Goal: Information Seeking & Learning: Understand process/instructions

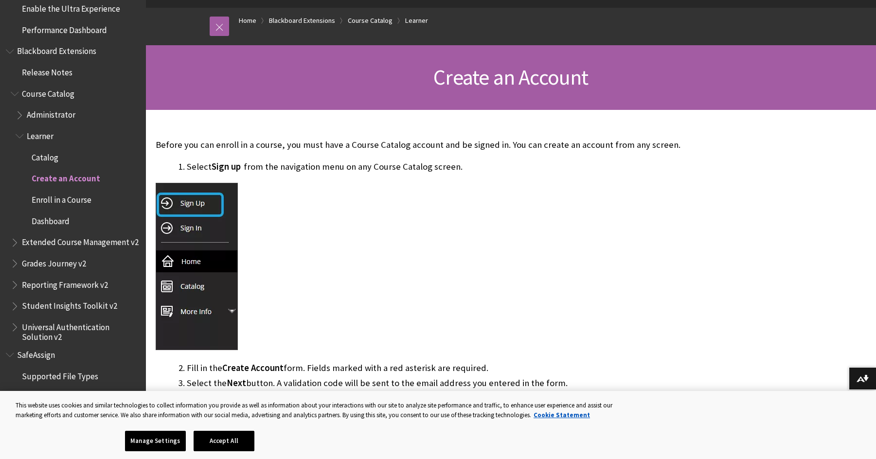
scroll to position [97, 0]
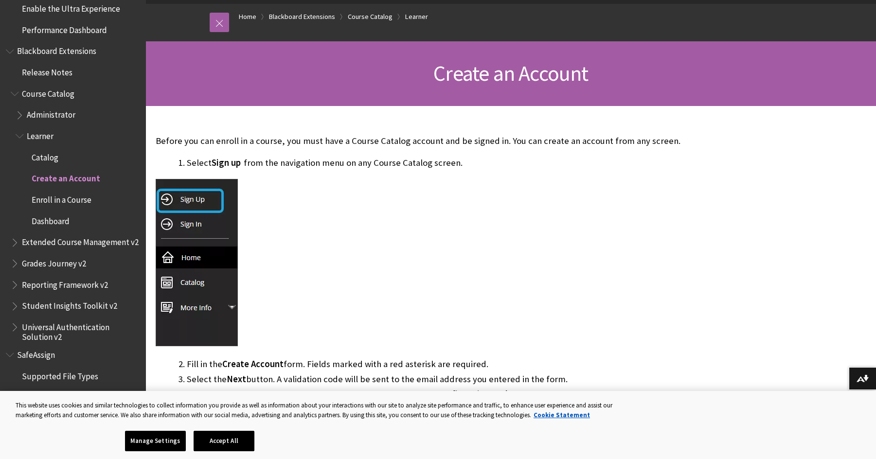
click at [196, 200] on img at bounding box center [197, 262] width 82 height 167
click at [193, 200] on img at bounding box center [197, 262] width 82 height 167
click at [192, 200] on img at bounding box center [197, 262] width 82 height 167
click at [227, 442] on button "Accept All" at bounding box center [224, 441] width 61 height 20
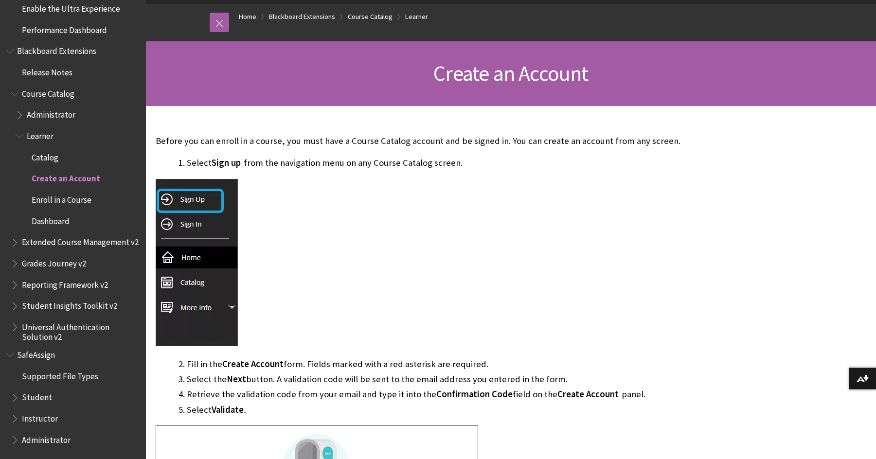
click at [183, 192] on img at bounding box center [197, 262] width 82 height 167
click at [167, 201] on img at bounding box center [197, 262] width 82 height 167
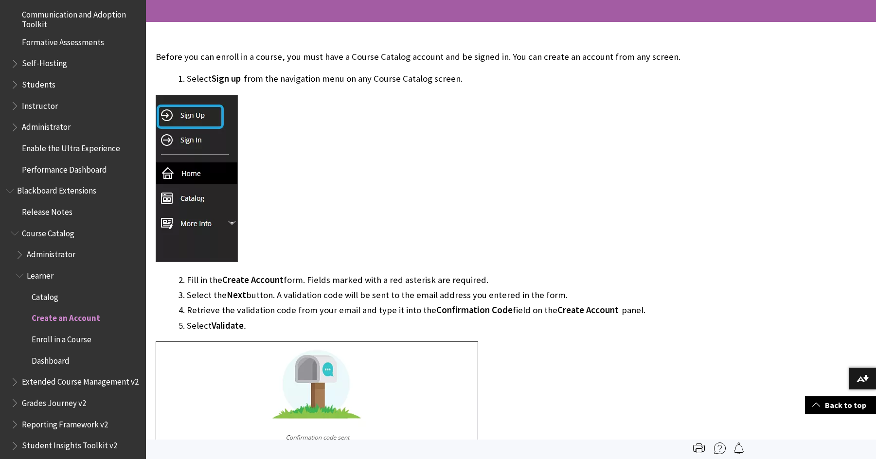
scroll to position [49, 0]
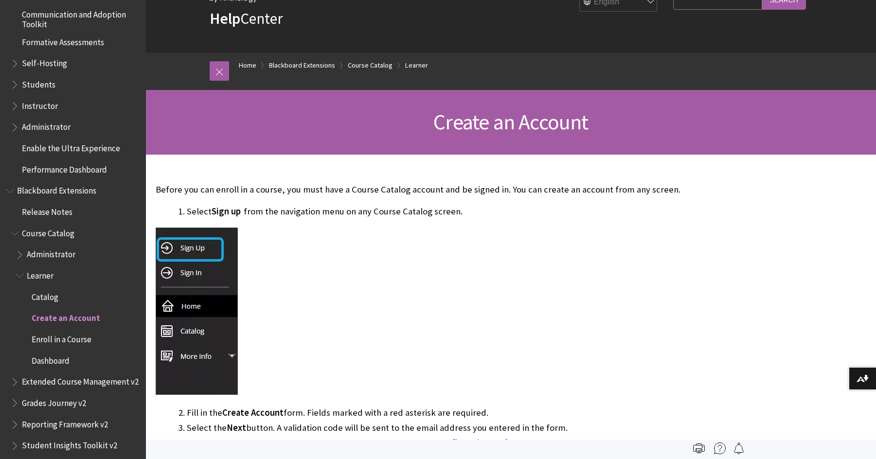
click at [191, 253] on img at bounding box center [197, 311] width 82 height 167
click at [189, 253] on img at bounding box center [197, 311] width 82 height 167
click at [203, 253] on img at bounding box center [197, 311] width 82 height 167
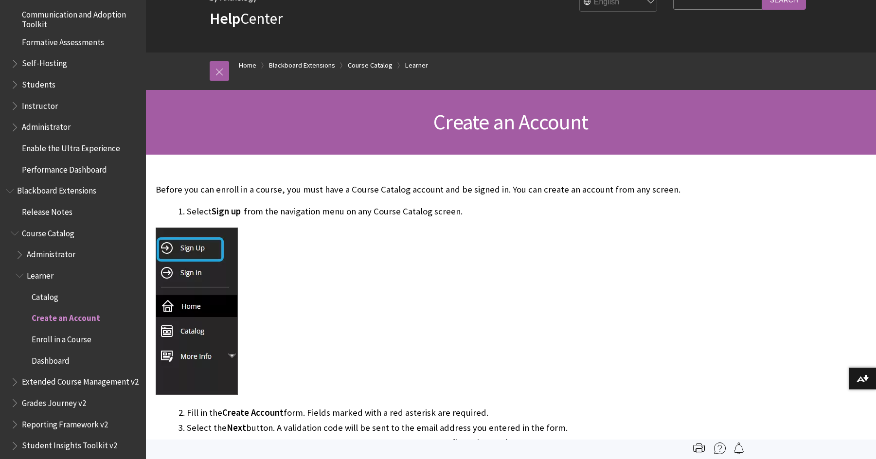
click at [203, 253] on img at bounding box center [197, 311] width 82 height 167
click at [172, 248] on img at bounding box center [197, 311] width 82 height 167
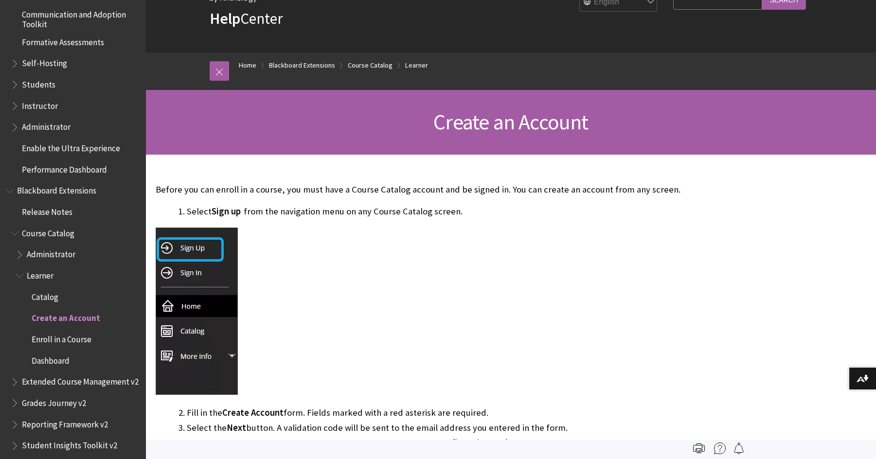
click at [172, 248] on img at bounding box center [197, 311] width 82 height 167
click at [173, 248] on img at bounding box center [197, 311] width 82 height 167
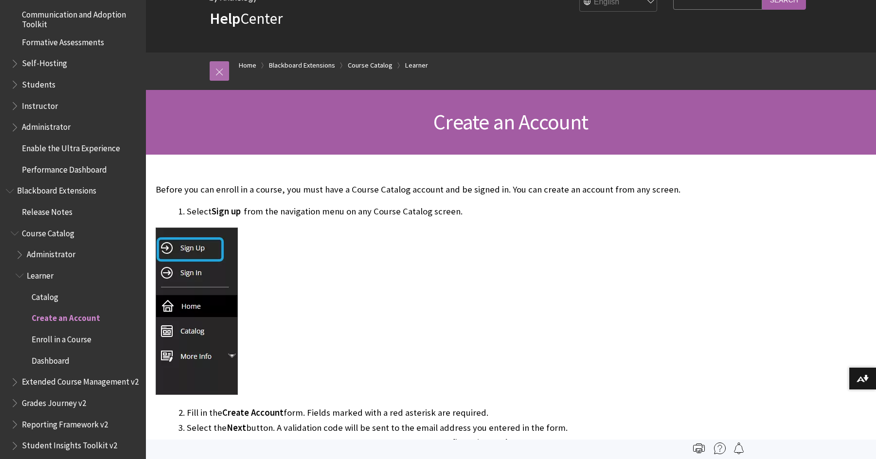
click at [218, 73] on link at bounding box center [219, 70] width 19 height 19
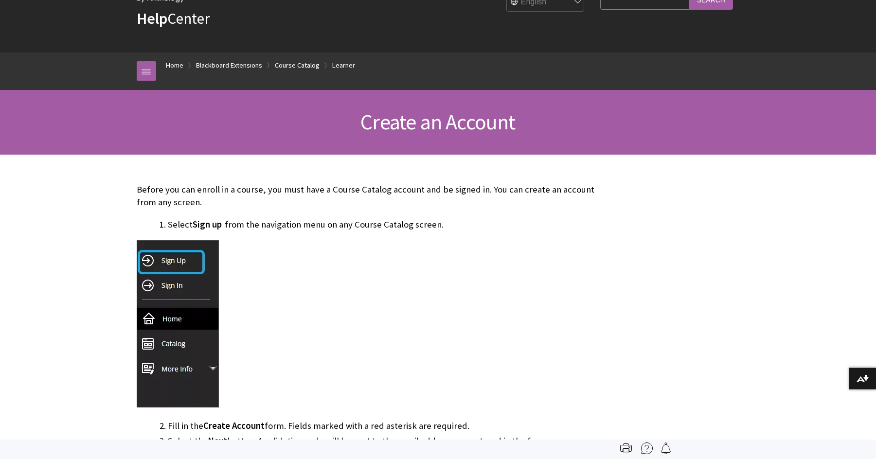
click at [178, 258] on img at bounding box center [178, 323] width 82 height 167
click at [173, 66] on link "Home" at bounding box center [175, 65] width 18 height 12
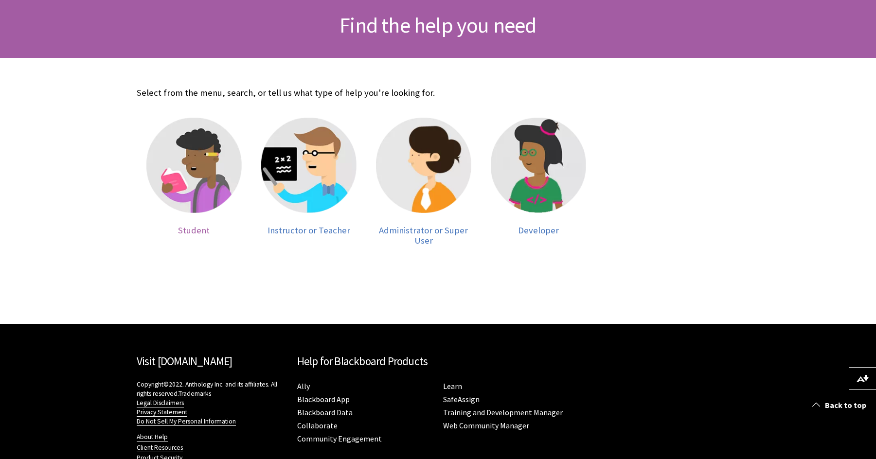
scroll to position [146, 0]
click at [199, 233] on span "Student" at bounding box center [194, 229] width 32 height 11
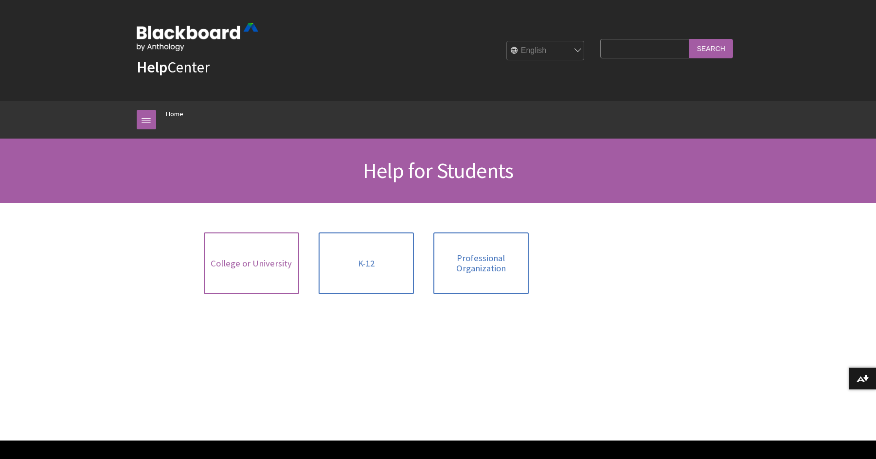
click at [239, 251] on link "College or University" at bounding box center [251, 264] width 95 height 62
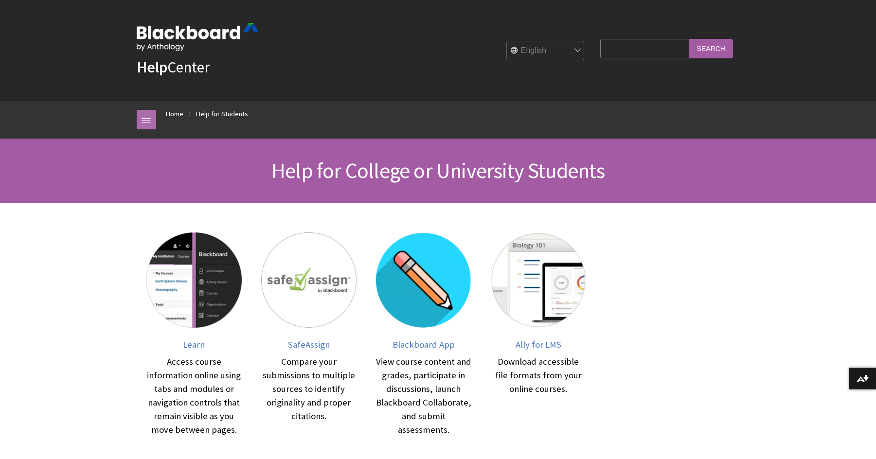
click at [148, 116] on link at bounding box center [146, 119] width 19 height 19
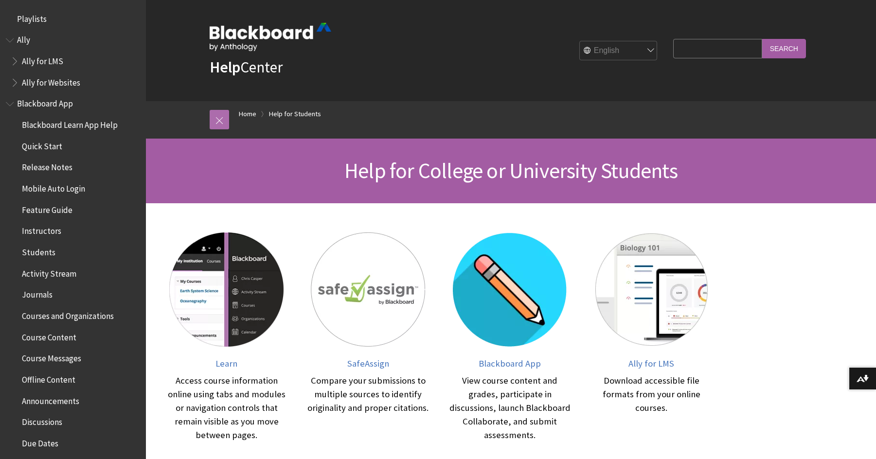
click at [218, 118] on link at bounding box center [219, 119] width 19 height 19
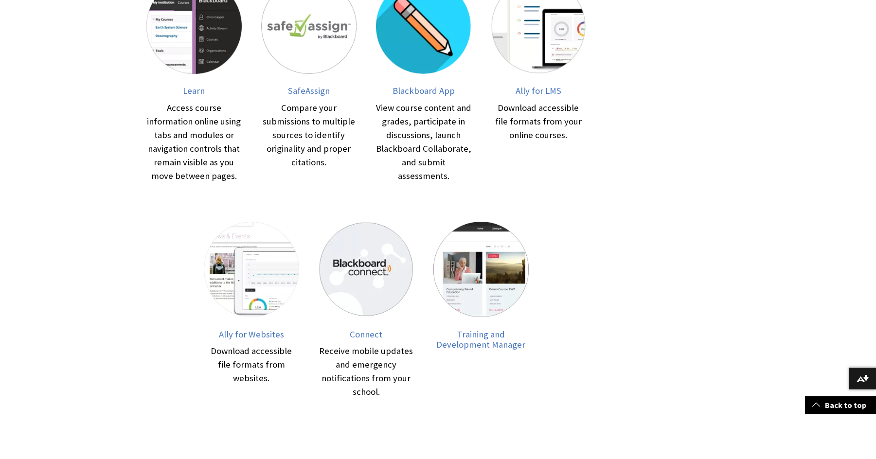
scroll to position [438, 0]
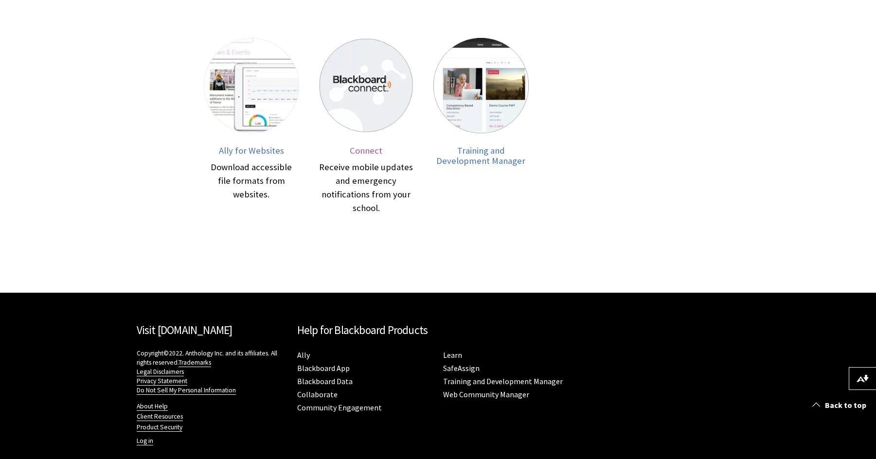
click at [364, 150] on span "Connect" at bounding box center [366, 150] width 33 height 11
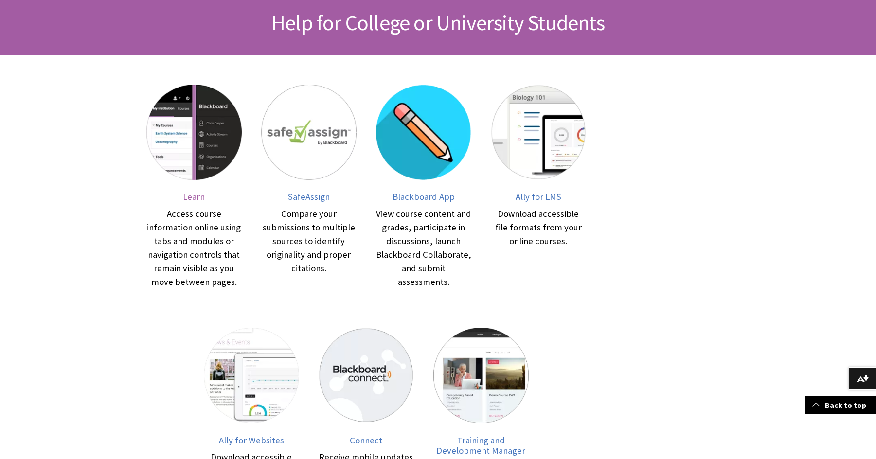
scroll to position [0, 0]
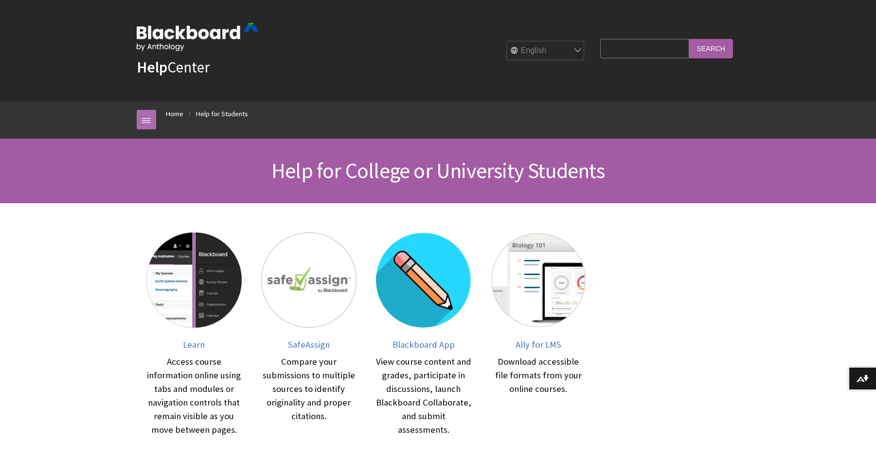
click at [148, 112] on link at bounding box center [146, 119] width 19 height 19
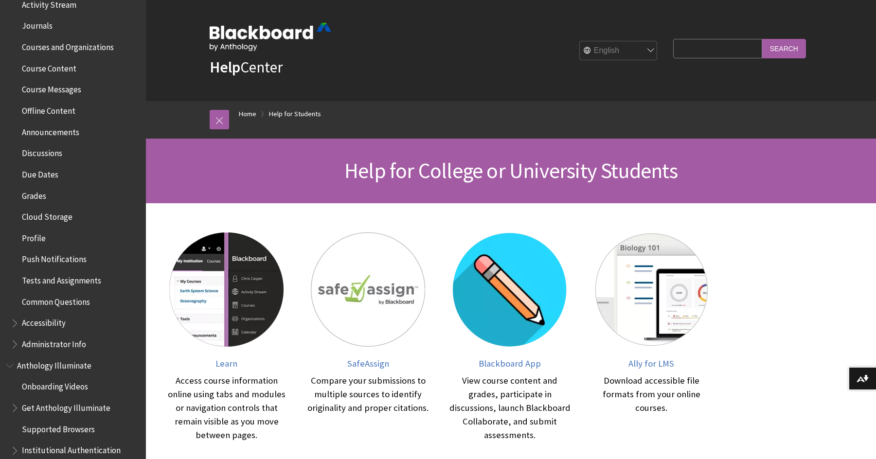
scroll to position [341, 0]
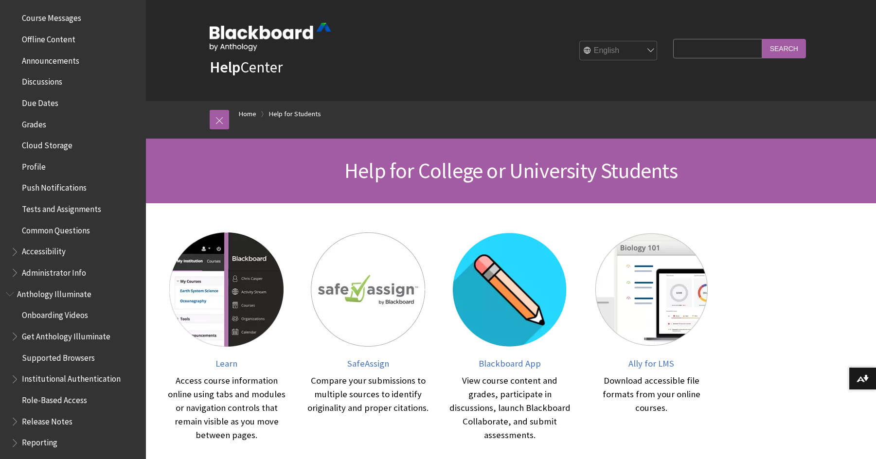
click at [40, 255] on span "Accessibility" at bounding box center [44, 250] width 44 height 13
click at [14, 249] on span "Book outline for Blackboard App Help" at bounding box center [16, 250] width 10 height 12
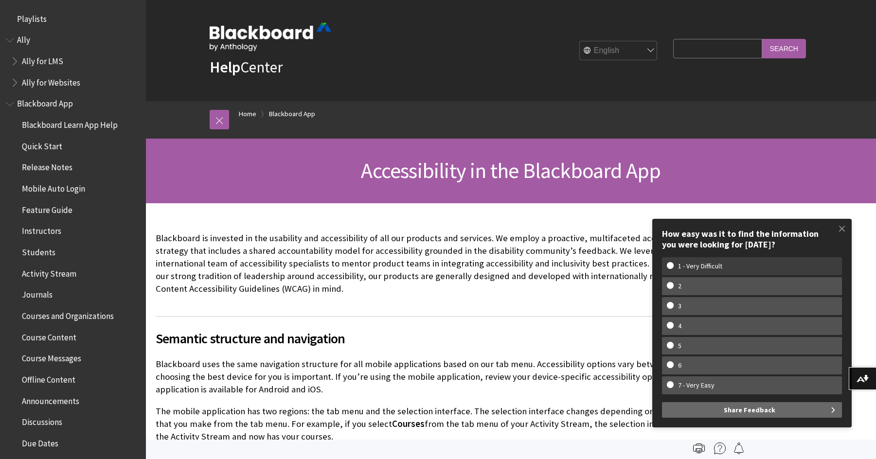
click at [673, 269] on w-span "1 - Very Difficult" at bounding box center [752, 266] width 170 height 8
click at [673, 269] on input "1 - Very Difficult" at bounding box center [670, 265] width 6 height 6
radio input "true"
click at [722, 415] on button "Share Feedback" at bounding box center [752, 410] width 180 height 16
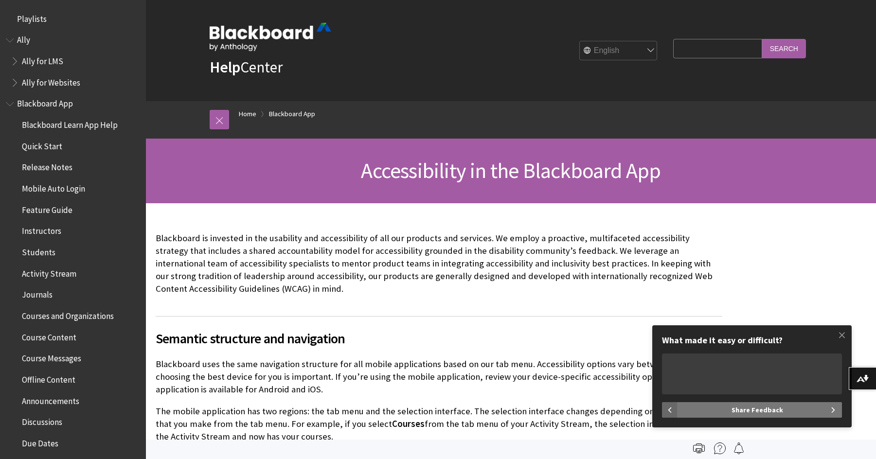
click at [723, 413] on button "Share Feedback" at bounding box center [760, 410] width 164 height 16
click at [705, 391] on textarea "What made it easy or difficult?" at bounding box center [752, 374] width 180 height 41
click at [770, 413] on span "Share Feedback" at bounding box center [758, 410] width 52 height 16
drag, startPoint x: 838, startPoint y: 410, endPoint x: 829, endPoint y: 410, distance: 9.2
click at [838, 410] on button "Share Feedback" at bounding box center [760, 410] width 164 height 16
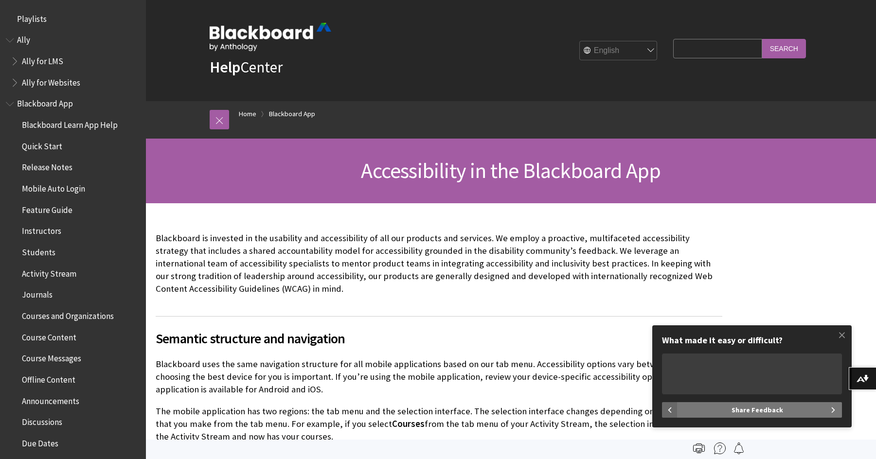
click at [829, 410] on button "Share Feedback" at bounding box center [760, 410] width 164 height 16
click at [674, 383] on textarea "What made it easy or difficult?" at bounding box center [752, 374] width 180 height 41
type textarea "cant make an account"
click at [751, 405] on span "Share Feedback" at bounding box center [758, 410] width 52 height 16
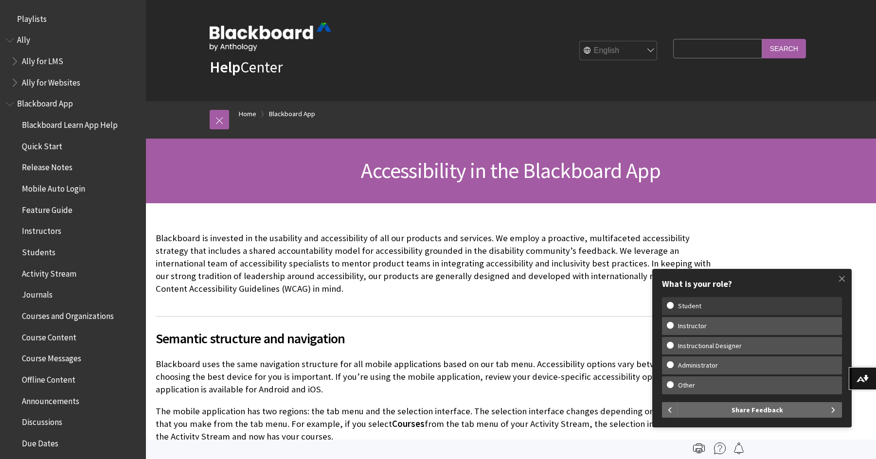
click at [675, 308] on w-span "Student" at bounding box center [690, 306] width 46 height 8
click at [674, 308] on input "Student" at bounding box center [670, 305] width 6 height 6
radio input "true"
click at [760, 406] on span "Share Feedback" at bounding box center [758, 410] width 52 height 16
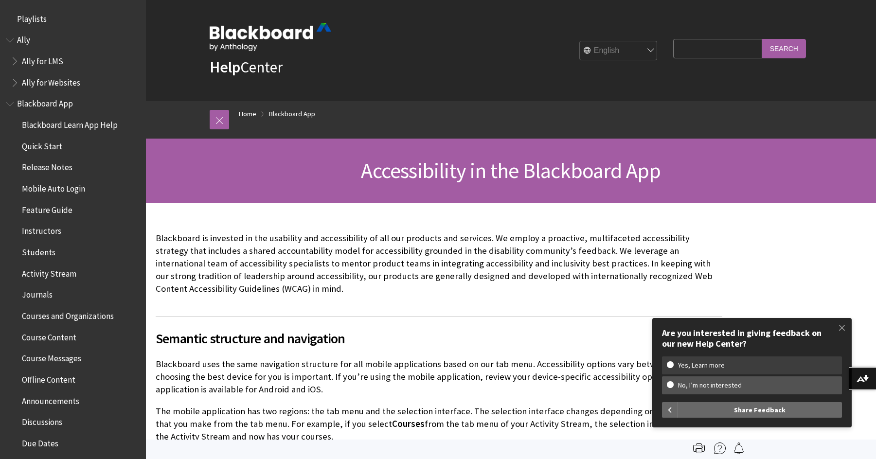
click at [671, 365] on w-span "Yes, Learn more" at bounding box center [752, 366] width 170 height 8
click at [671, 365] on input "Yes, Learn more" at bounding box center [670, 365] width 6 height 6
radio input "true"
click at [754, 407] on span "Share Feedback" at bounding box center [760, 410] width 52 height 16
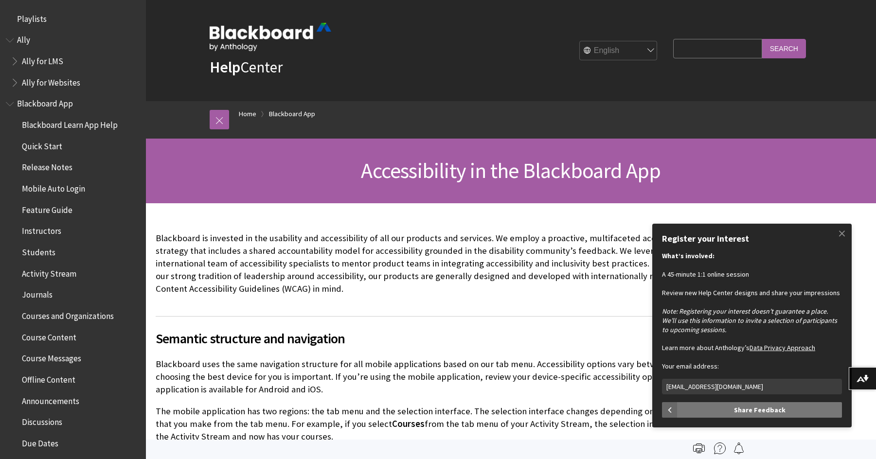
type input "10wyattnelson@gmail.com"
click at [736, 416] on span "Share Feedback" at bounding box center [760, 410] width 52 height 16
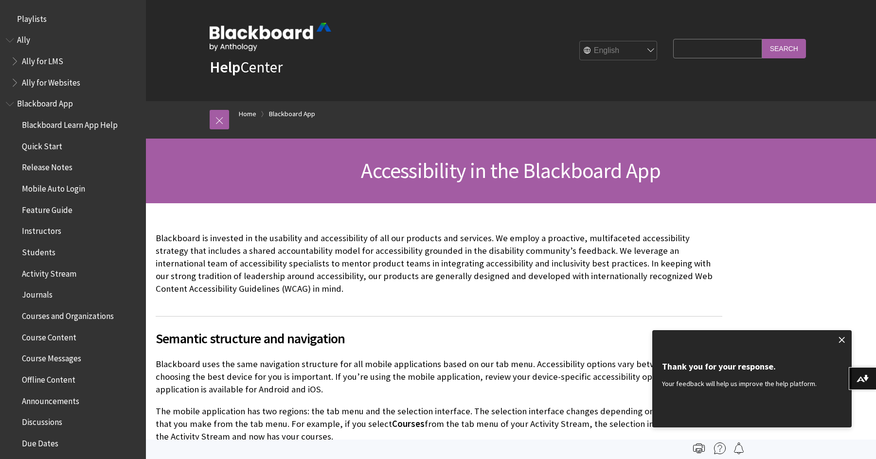
click at [844, 334] on span at bounding box center [842, 340] width 20 height 20
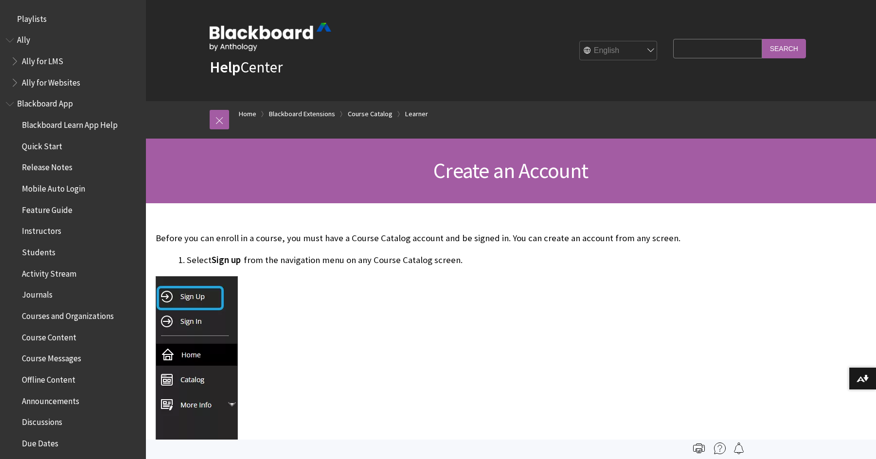
scroll to position [1022, 0]
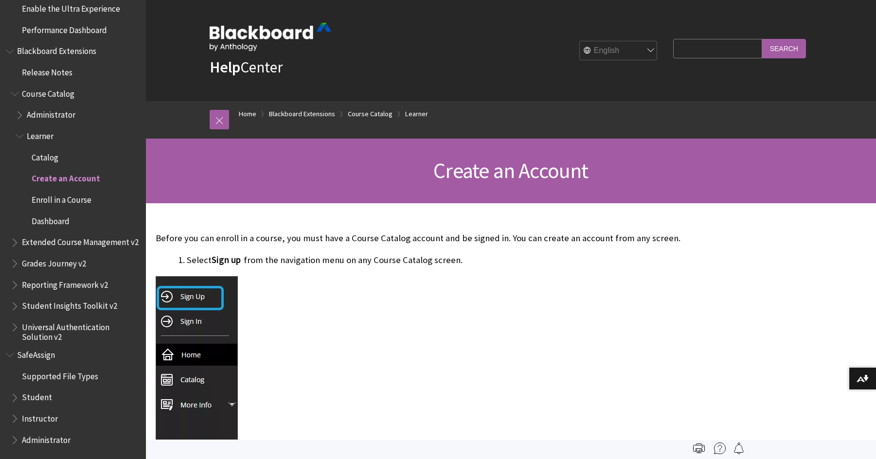
click at [191, 295] on img at bounding box center [197, 359] width 82 height 167
click at [191, 294] on img at bounding box center [197, 359] width 82 height 167
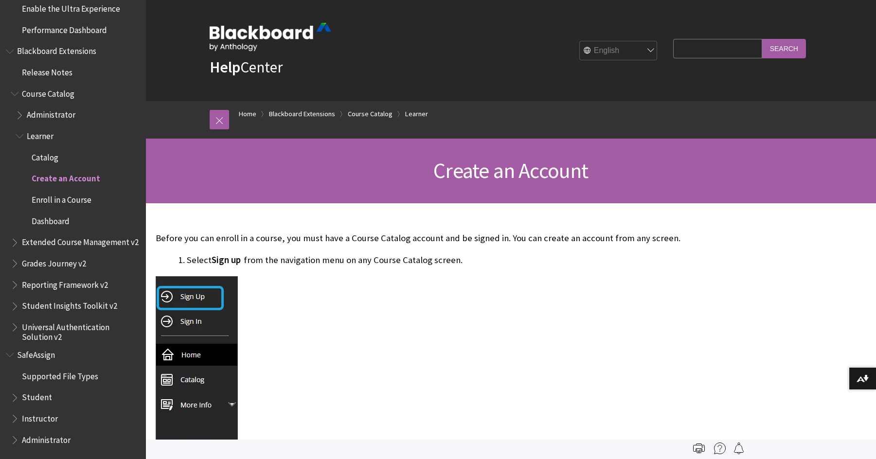
click at [195, 292] on img at bounding box center [197, 359] width 82 height 167
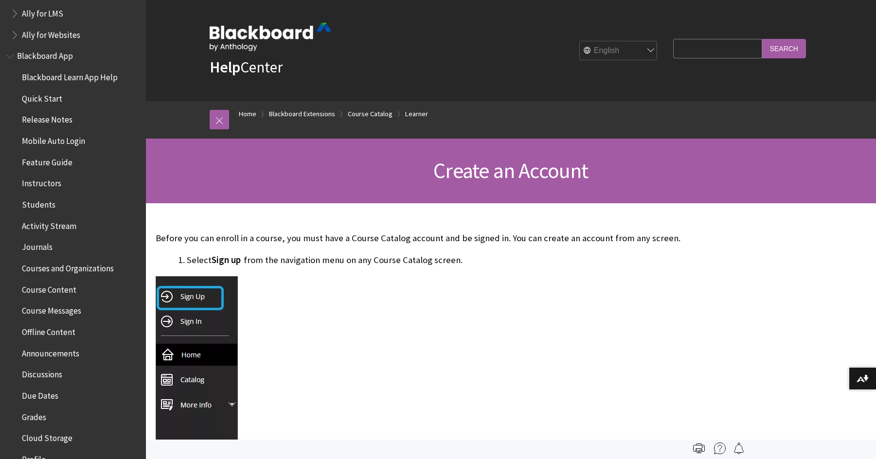
scroll to position [0, 0]
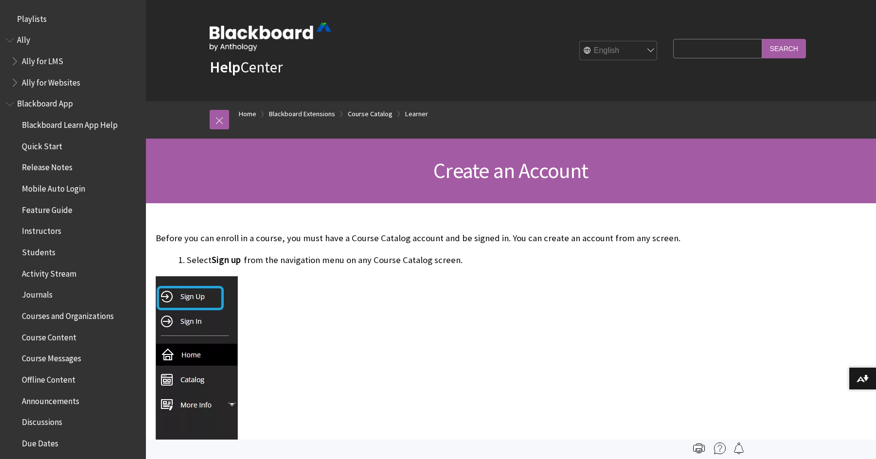
click at [9, 43] on span "Book outline for Anthology Ally Help" at bounding box center [11, 38] width 10 height 12
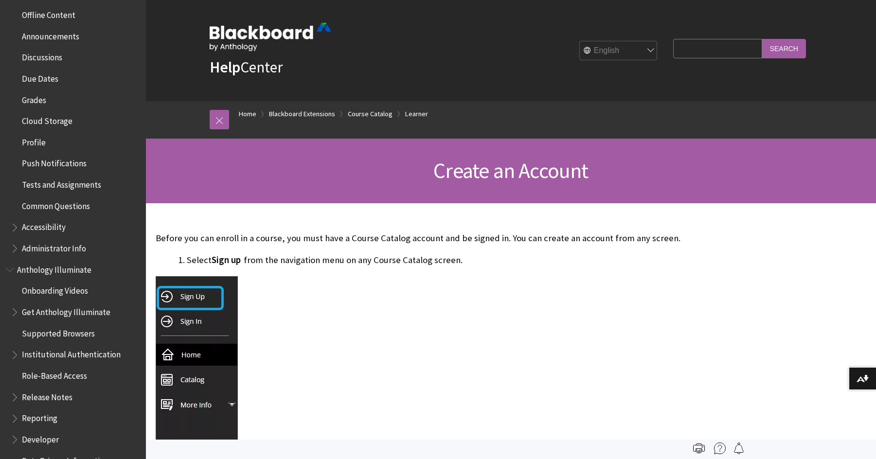
scroll to position [389, 0]
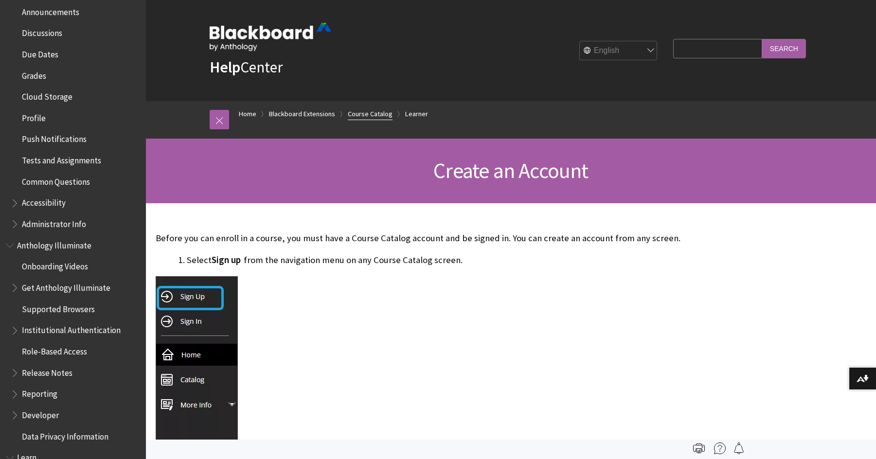
click at [367, 116] on link "Course Catalog" at bounding box center [370, 114] width 45 height 12
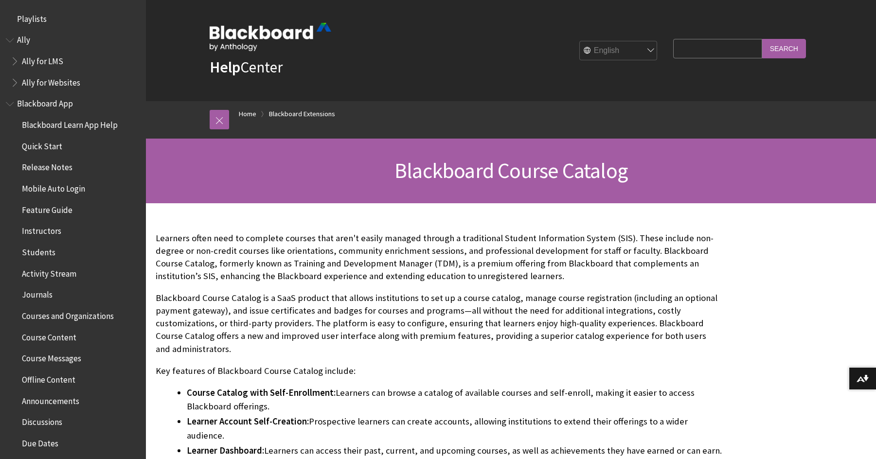
scroll to position [936, 0]
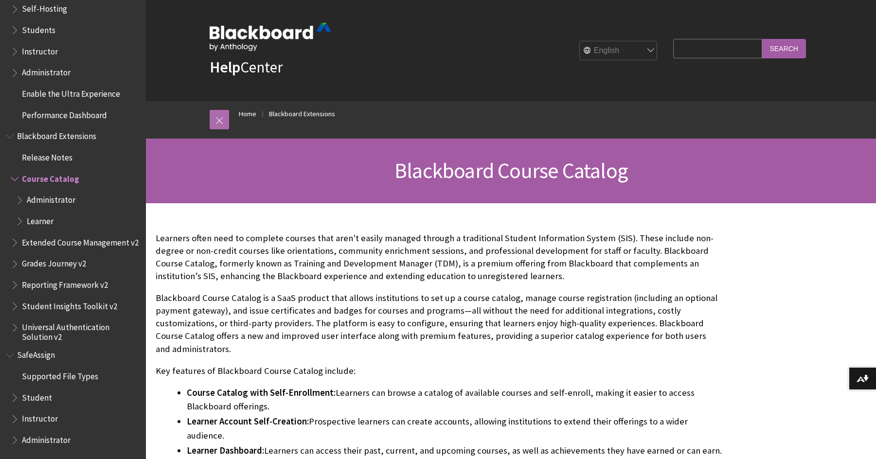
click at [222, 124] on link at bounding box center [219, 119] width 19 height 19
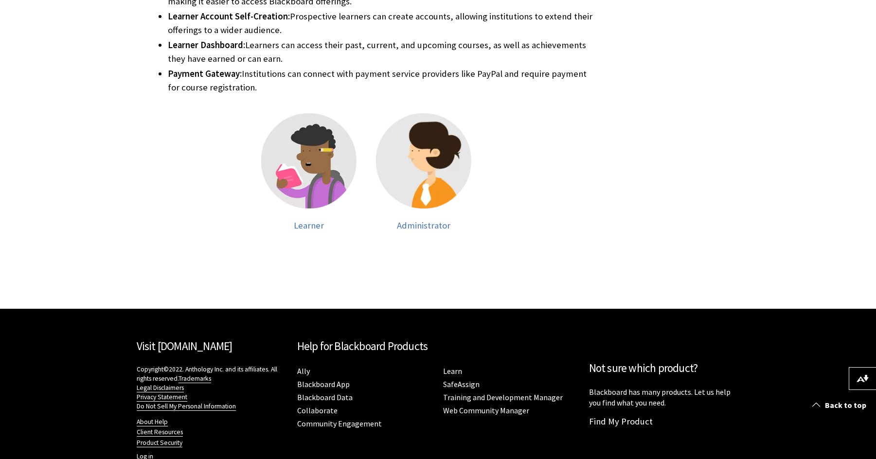
scroll to position [438, 0]
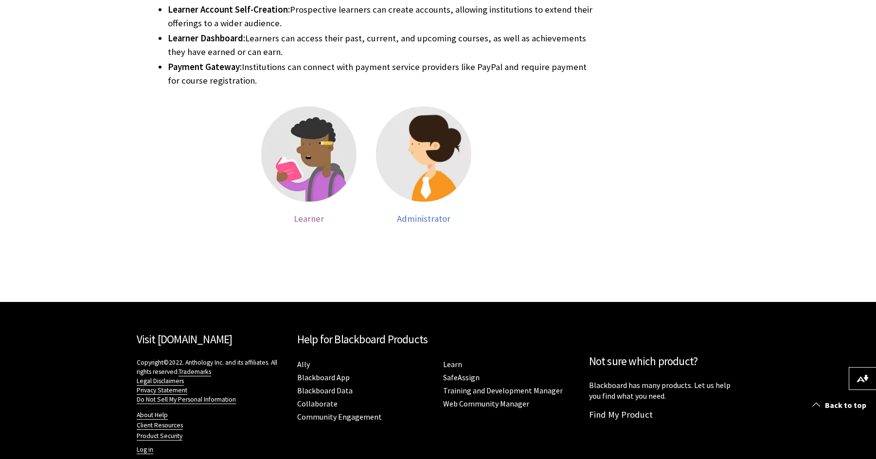
click at [317, 213] on span "Learner" at bounding box center [309, 218] width 30 height 11
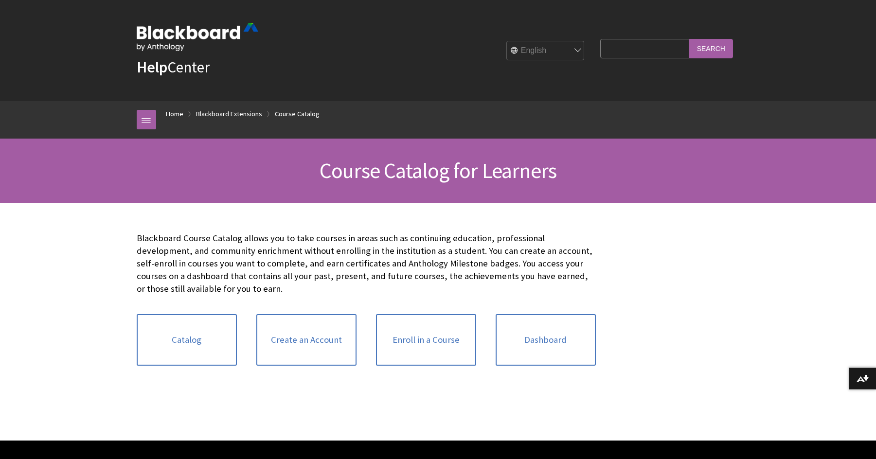
scroll to position [1022, 0]
click at [316, 332] on link "Create an Account" at bounding box center [306, 340] width 100 height 52
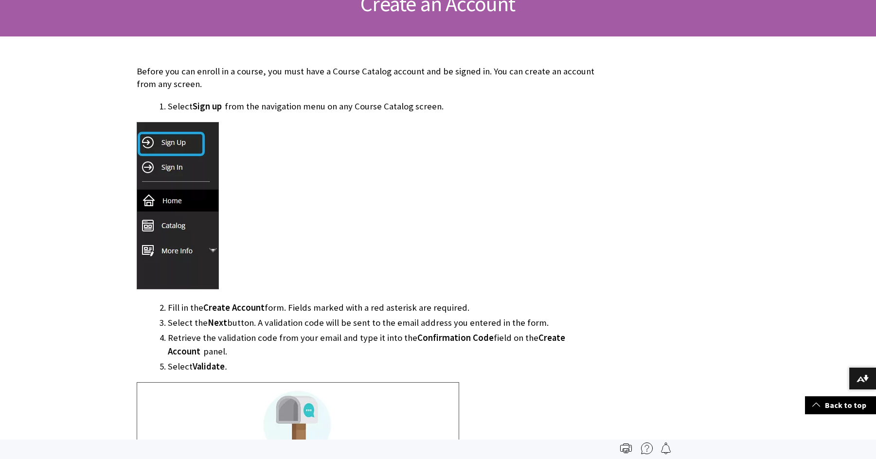
scroll to position [146, 0]
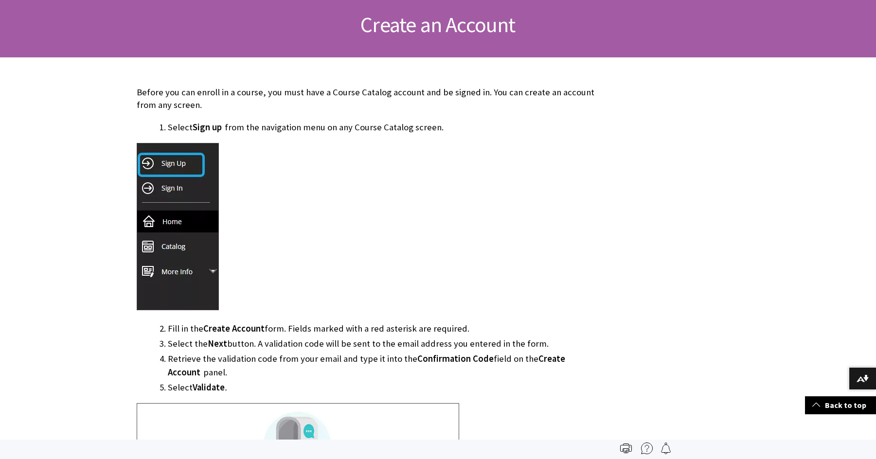
click at [180, 162] on img at bounding box center [178, 226] width 82 height 167
click at [175, 245] on img at bounding box center [178, 226] width 82 height 167
click at [206, 272] on img at bounding box center [178, 226] width 82 height 167
click at [213, 272] on img at bounding box center [178, 226] width 82 height 167
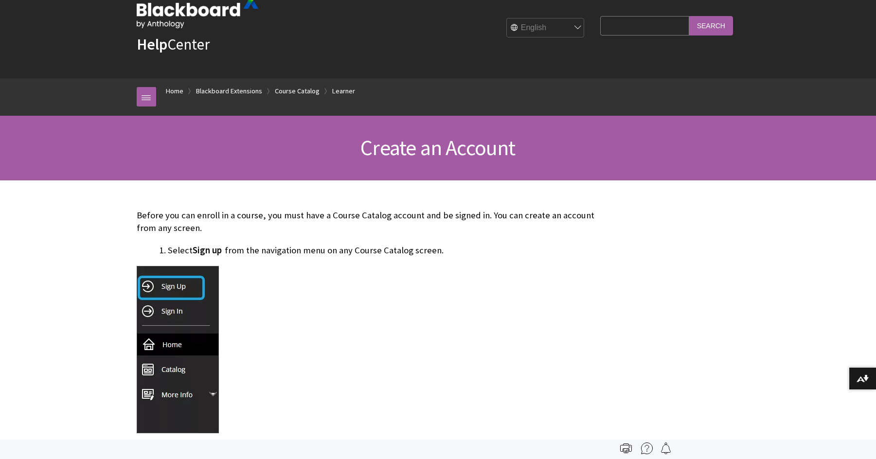
scroll to position [0, 0]
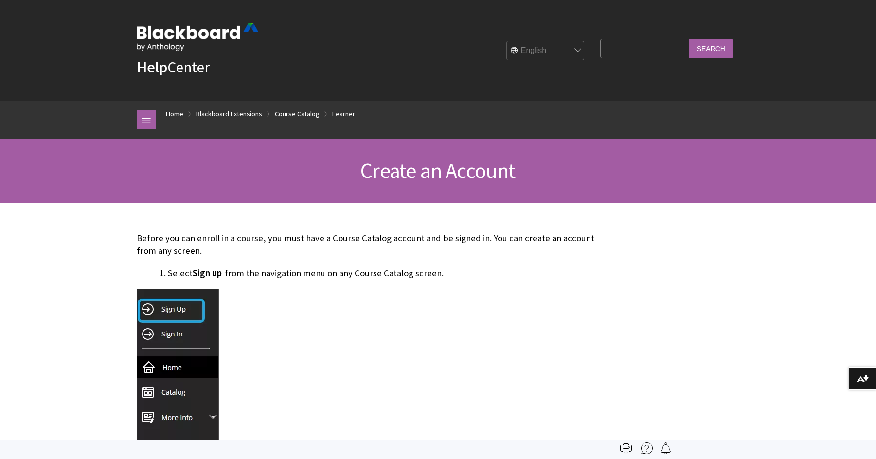
click at [300, 114] on link "Course Catalog" at bounding box center [297, 114] width 45 height 12
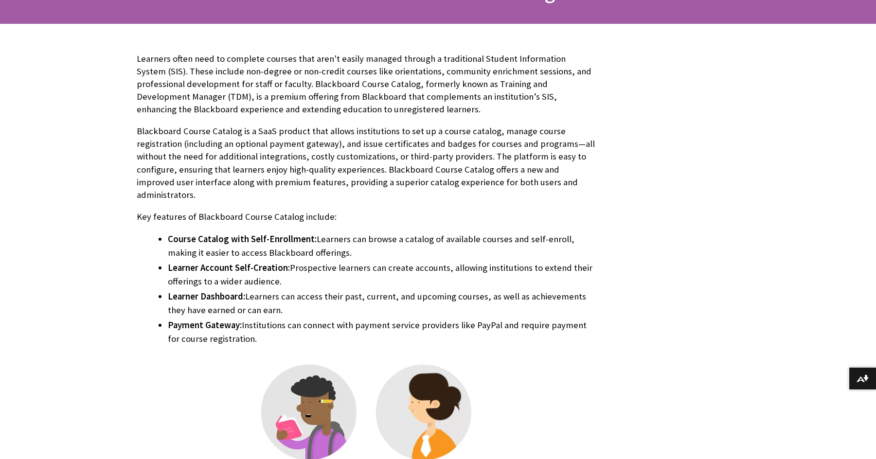
scroll to position [292, 0]
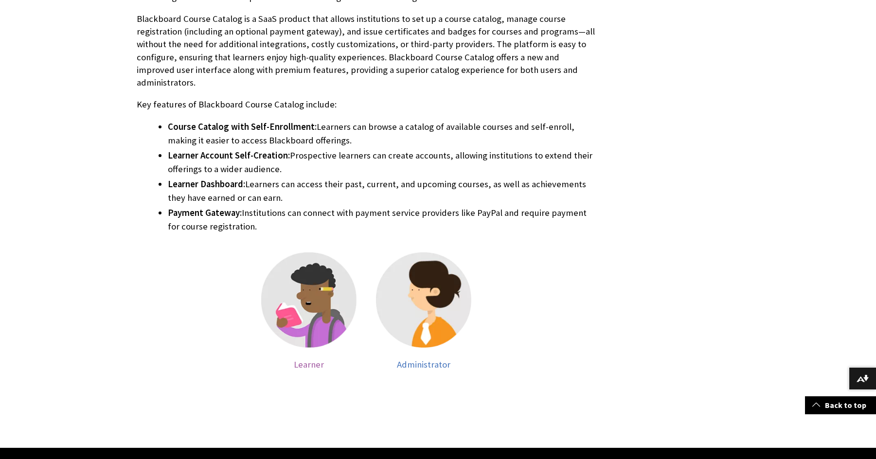
click at [310, 335] on img at bounding box center [308, 300] width 95 height 95
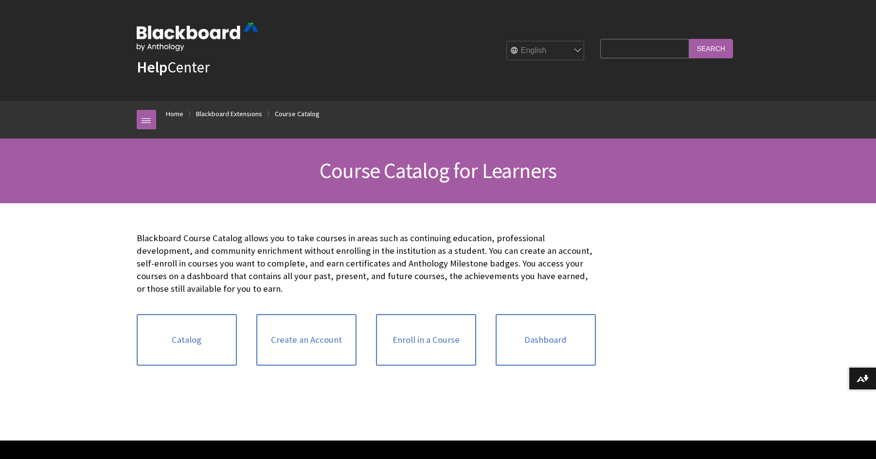
scroll to position [1022, 0]
click at [192, 338] on link "Catalog" at bounding box center [187, 340] width 100 height 52
click at [312, 363] on link "Create an Account" at bounding box center [306, 340] width 100 height 52
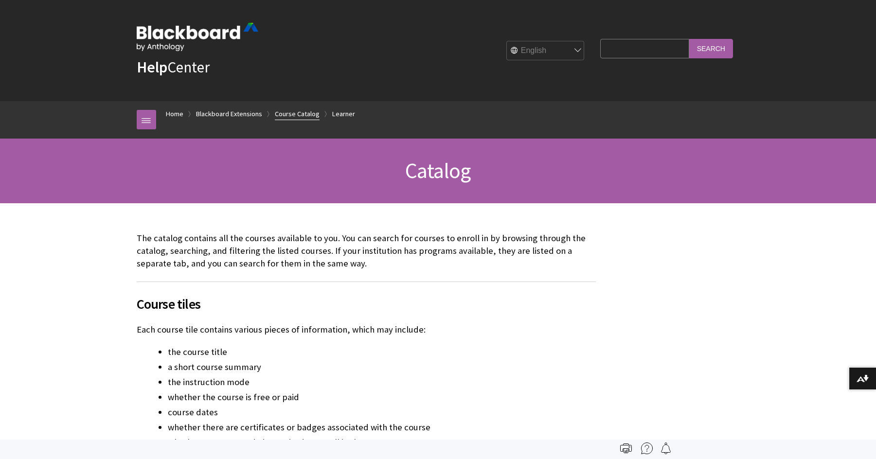
click at [303, 118] on link "Course Catalog" at bounding box center [297, 114] width 45 height 12
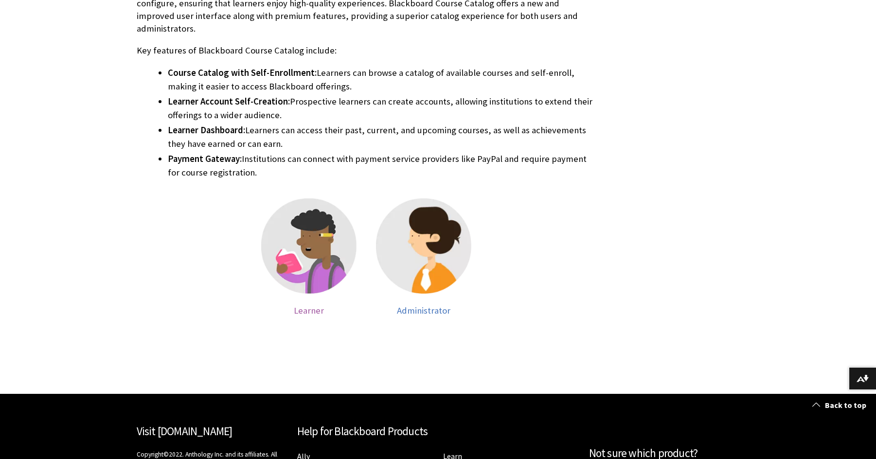
scroll to position [438, 0]
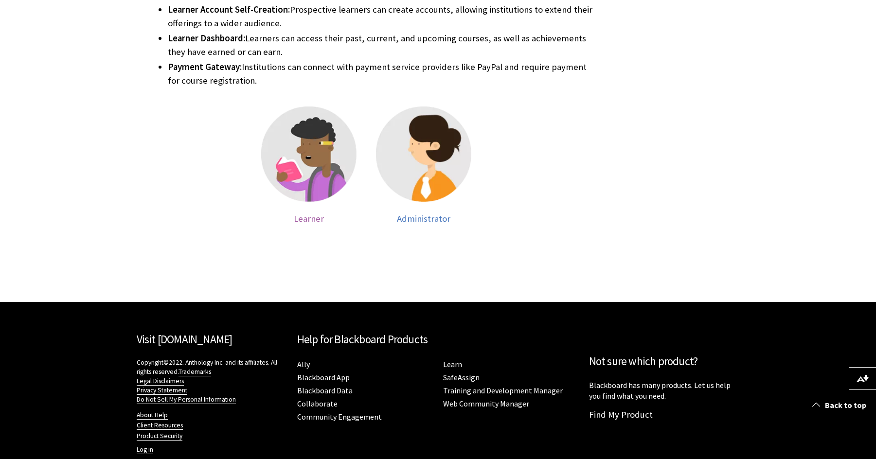
click at [304, 197] on div at bounding box center [308, 161] width 95 height 108
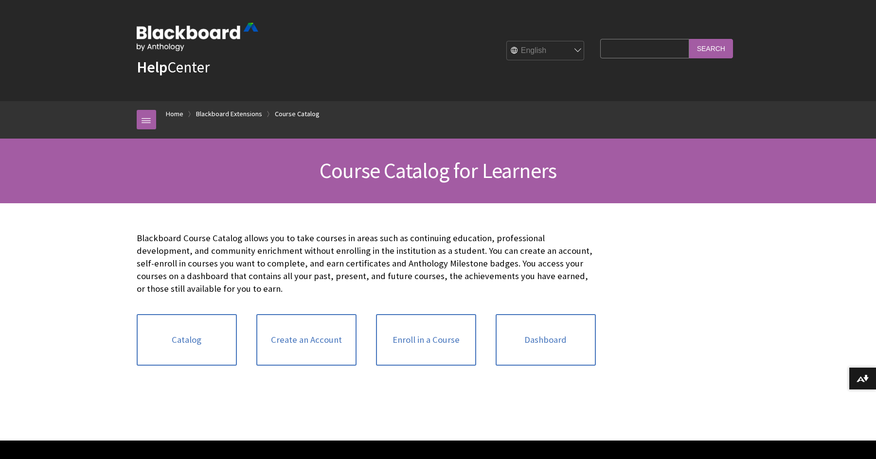
scroll to position [1022, 0]
click at [307, 325] on link "Create an Account" at bounding box center [306, 340] width 100 height 52
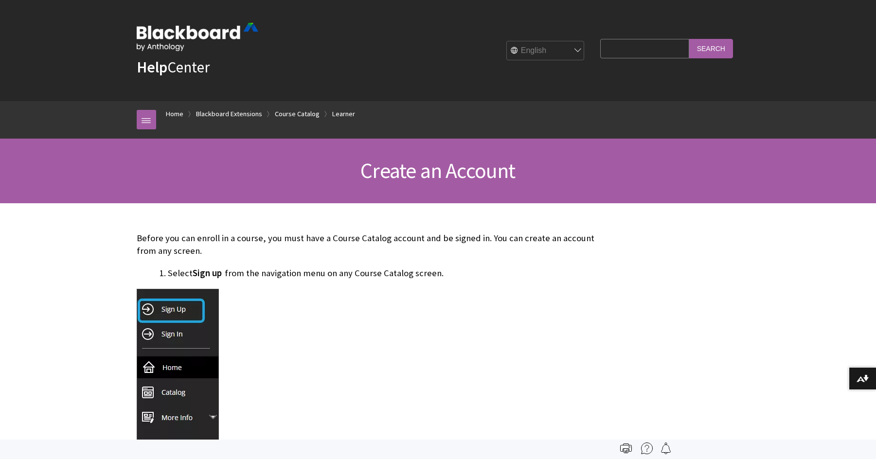
scroll to position [1022, 0]
click at [175, 305] on img at bounding box center [178, 372] width 82 height 167
click at [41, 195] on div "Create an Account" at bounding box center [438, 171] width 876 height 65
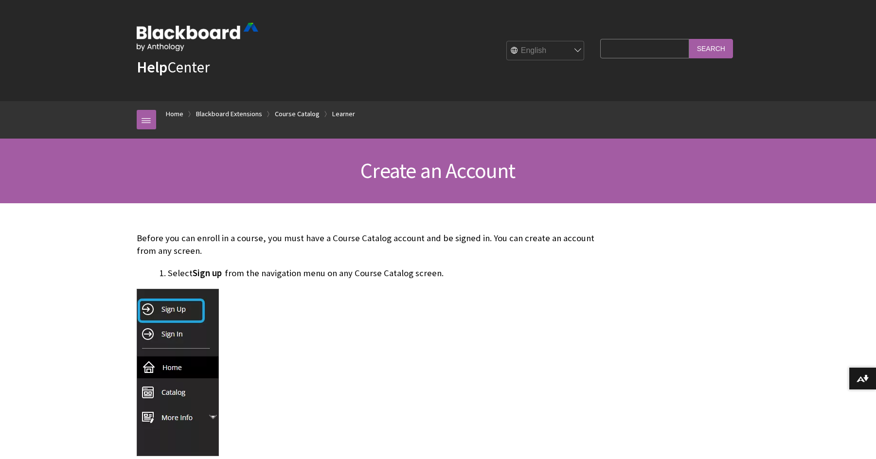
scroll to position [402, 0]
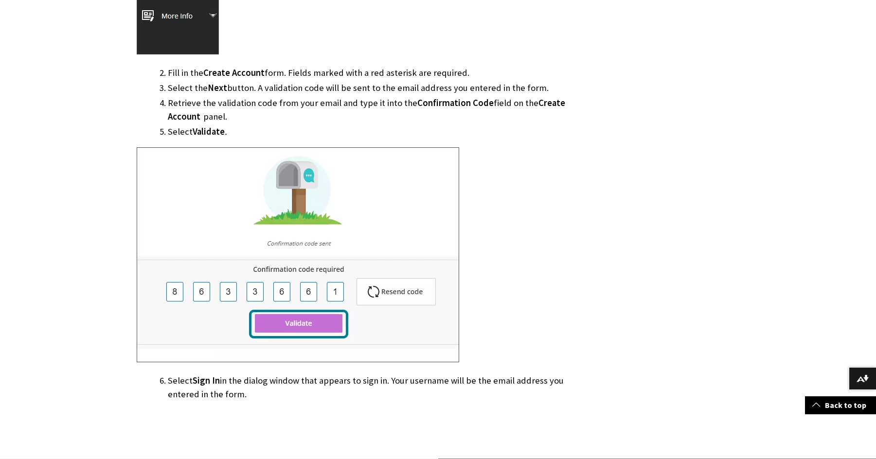
click at [308, 323] on img at bounding box center [298, 254] width 323 height 215
click at [375, 290] on img at bounding box center [298, 254] width 323 height 215
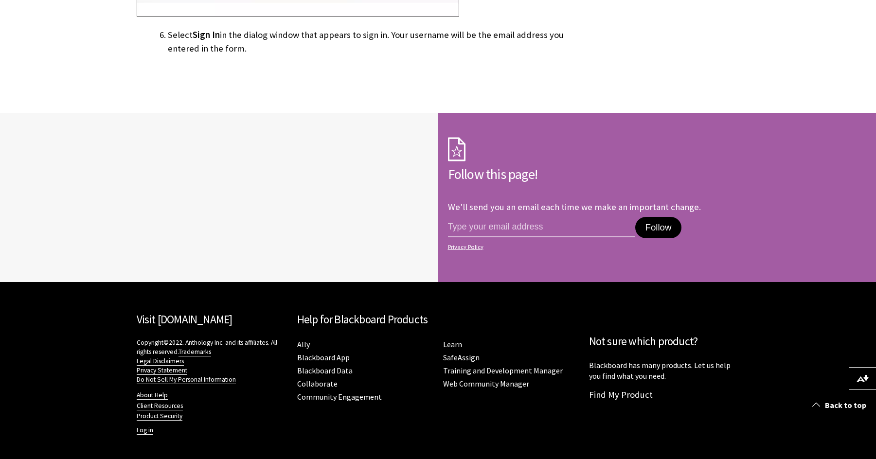
scroll to position [749, 0]
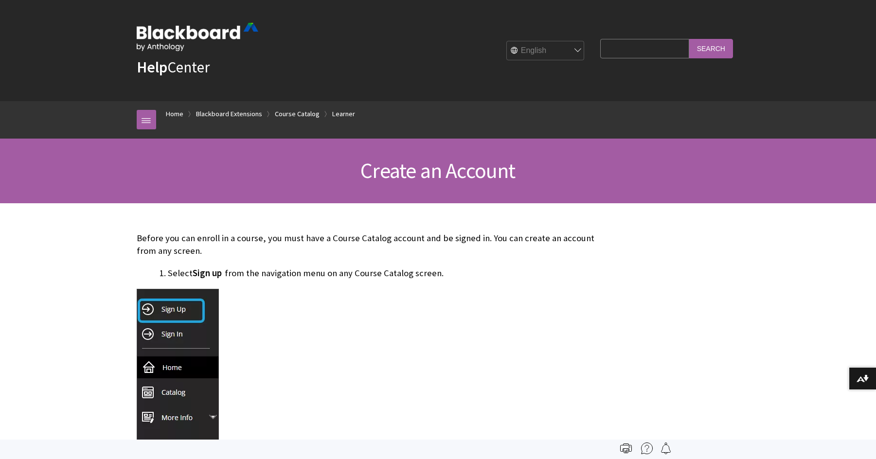
scroll to position [1022, 0]
click at [182, 307] on img at bounding box center [178, 372] width 82 height 167
click at [178, 117] on link "Home" at bounding box center [175, 114] width 18 height 12
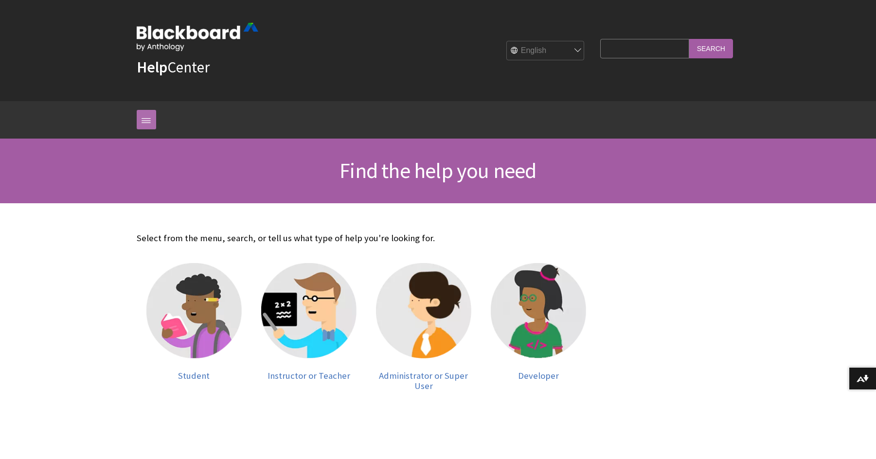
drag, startPoint x: 156, startPoint y: 118, endPoint x: 149, endPoint y: 119, distance: 6.3
click at [150, 119] on link at bounding box center [146, 119] width 19 height 19
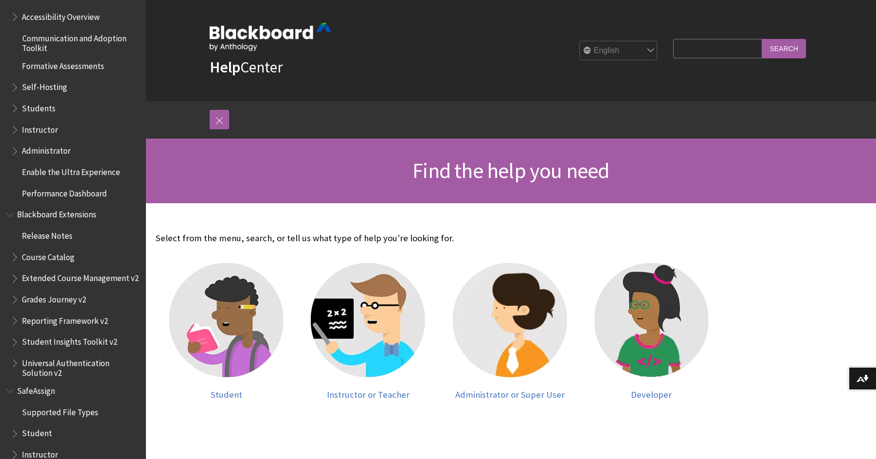
scroll to position [876, 0]
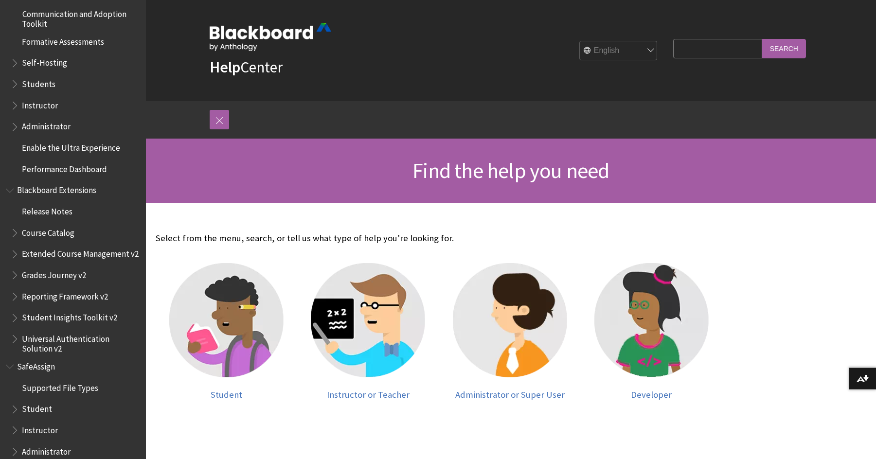
click at [14, 236] on span "Book outline for Blackboard Extensions" at bounding box center [16, 231] width 10 height 12
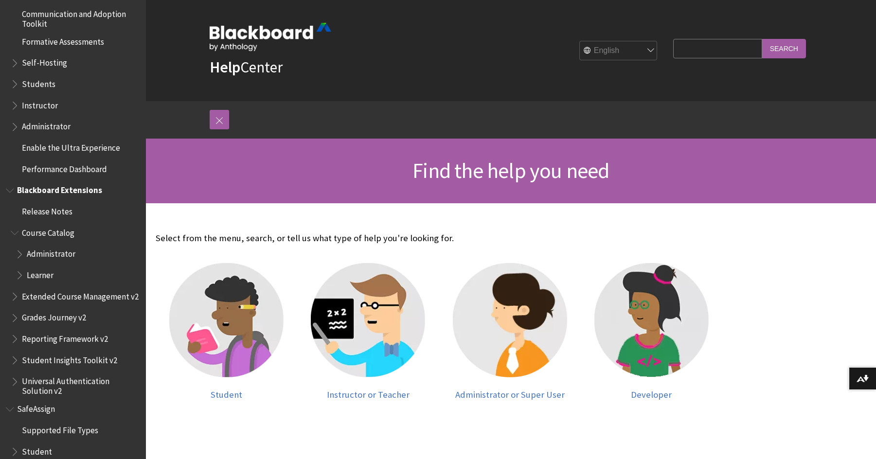
click at [31, 276] on span "Learner" at bounding box center [40, 273] width 27 height 13
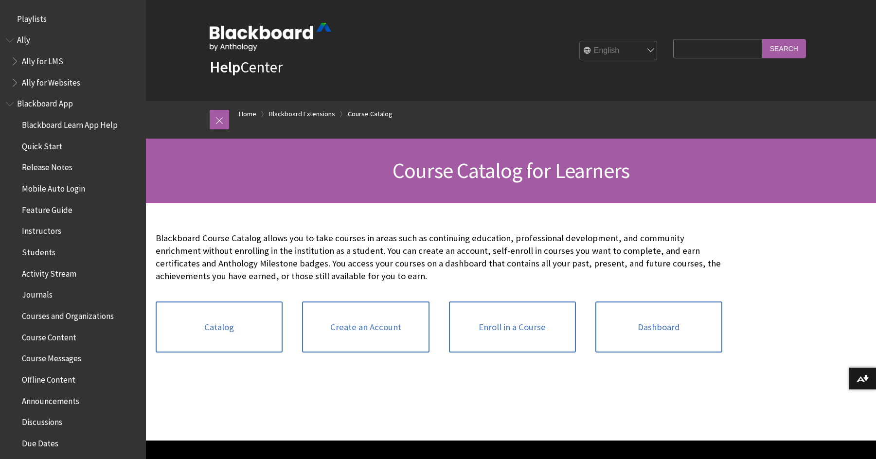
scroll to position [1022, 0]
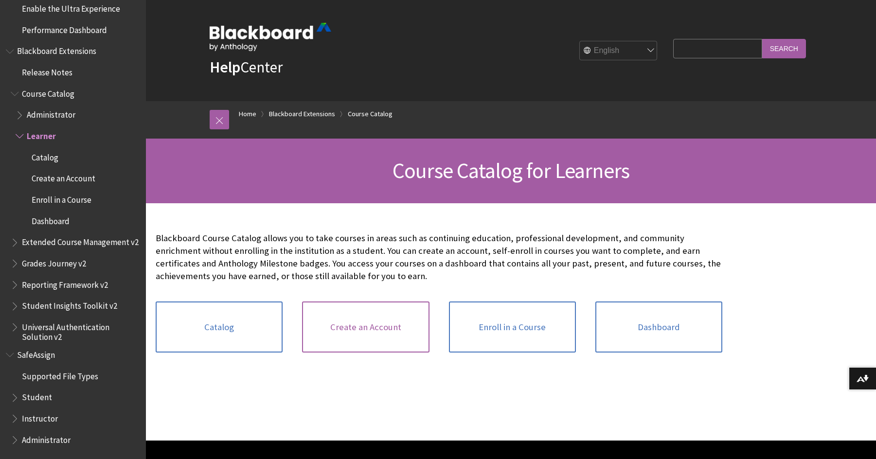
click at [362, 336] on link "Create an Account" at bounding box center [365, 328] width 127 height 52
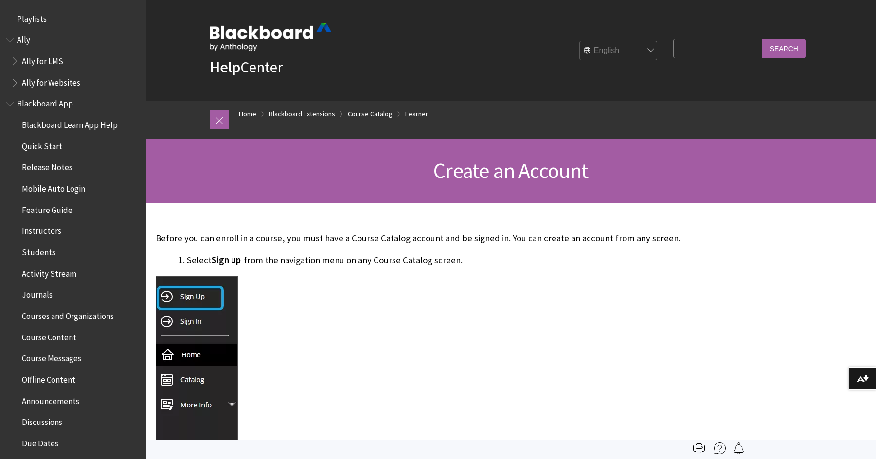
scroll to position [1022, 0]
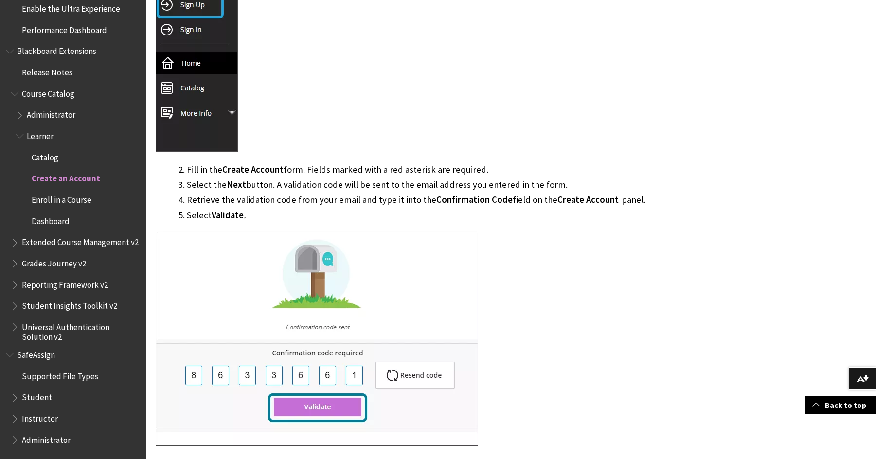
drag, startPoint x: 236, startPoint y: 134, endPoint x: 225, endPoint y: 142, distance: 13.5
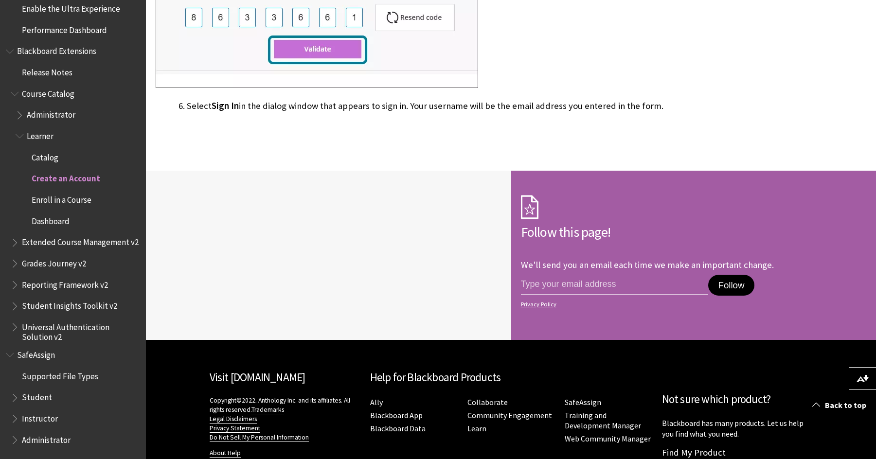
scroll to position [710, 0]
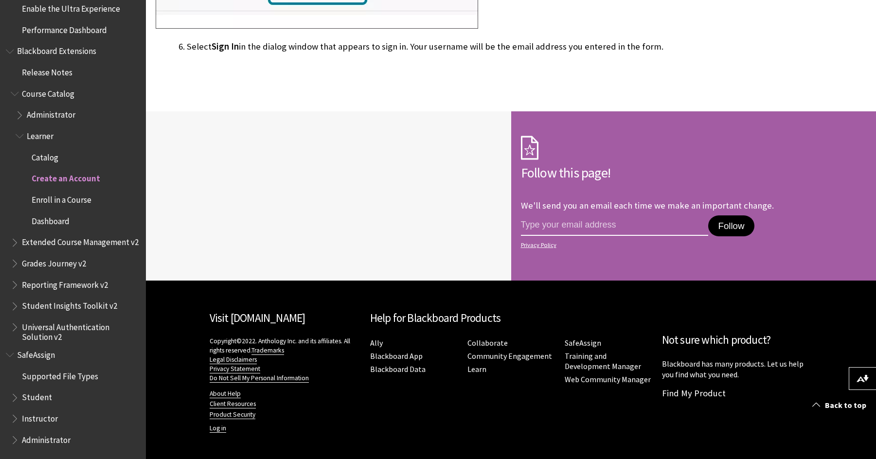
click at [589, 224] on input "email address" at bounding box center [615, 226] width 188 height 20
type input "10wyattnelson@gmail.com"
click at [740, 223] on button "Follow" at bounding box center [732, 226] width 46 height 21
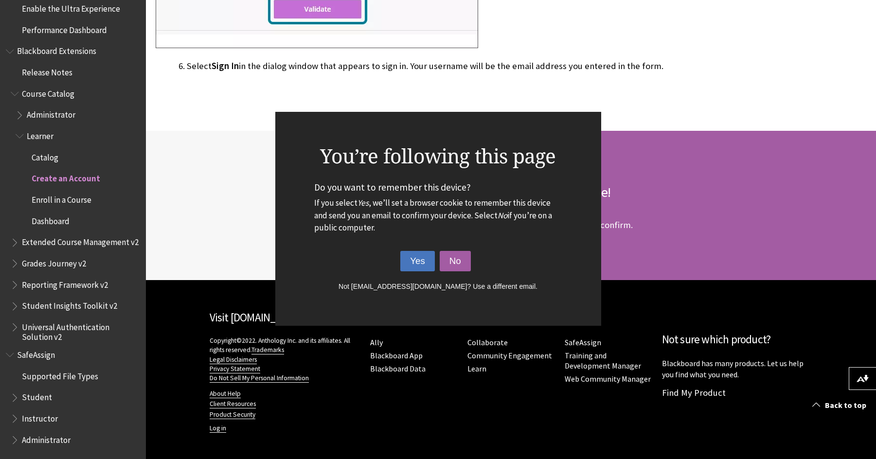
click at [420, 261] on button "Yes" at bounding box center [418, 261] width 35 height 20
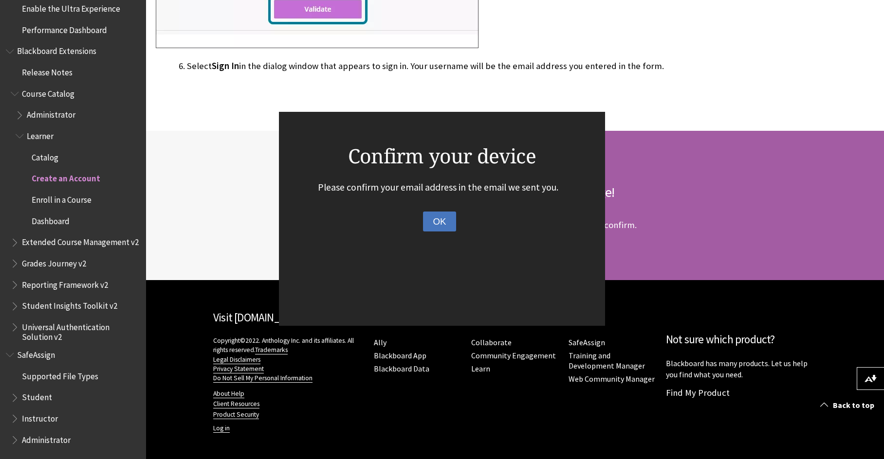
click at [434, 219] on button "OK" at bounding box center [439, 222] width 33 height 20
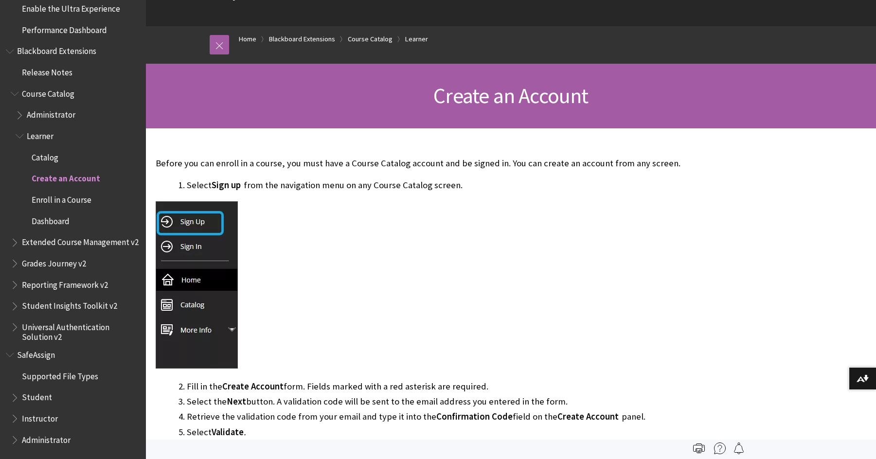
scroll to position [0, 0]
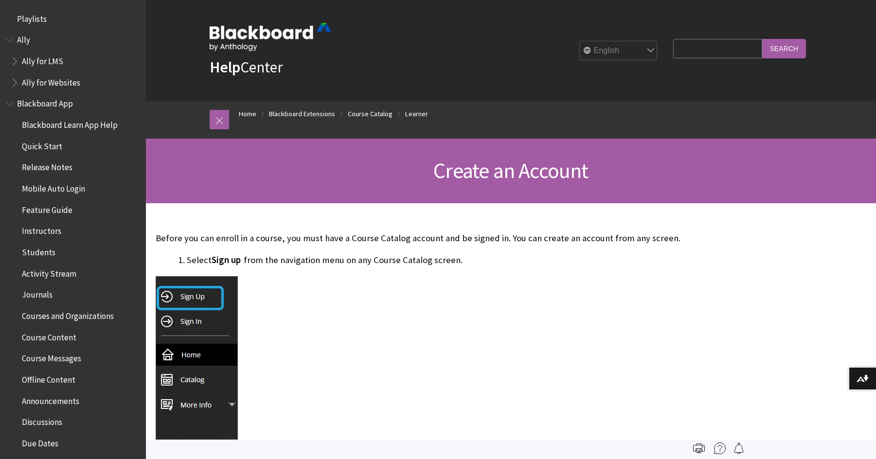
scroll to position [1022, 0]
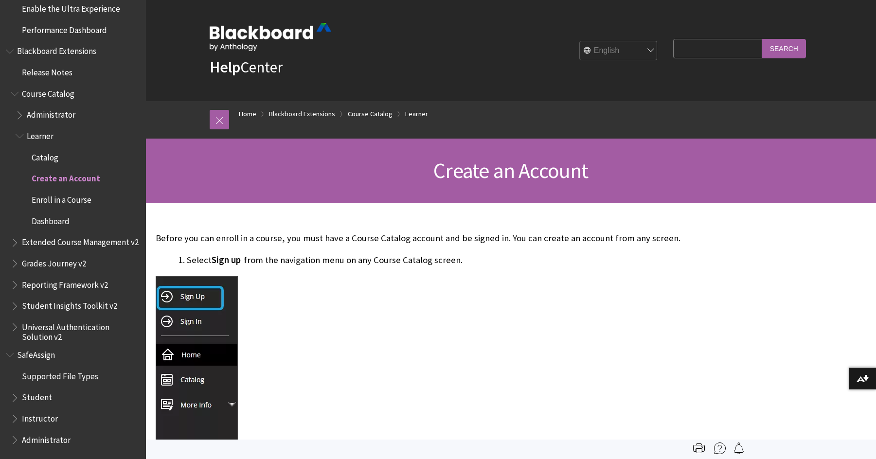
click at [729, 57] on input "Search Query" at bounding box center [718, 48] width 89 height 19
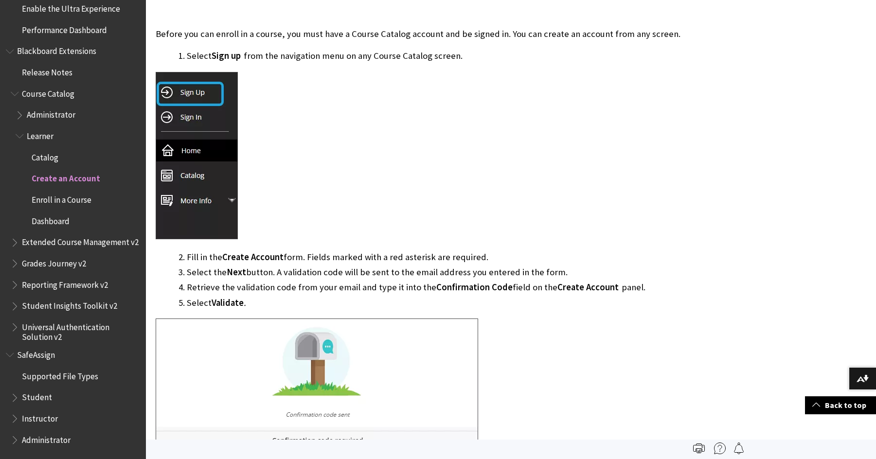
scroll to position [203, 0]
click at [861, 377] on img at bounding box center [863, 379] width 12 height 8
click at [61, 152] on span "Catalog" at bounding box center [80, 157] width 120 height 17
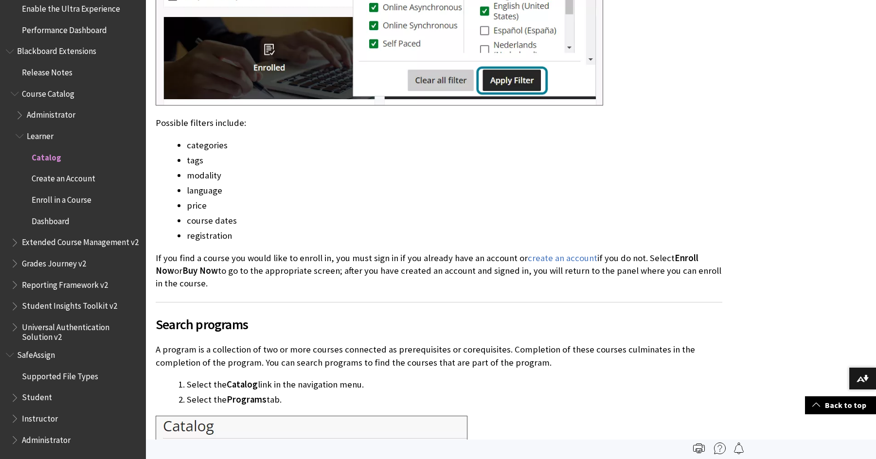
scroll to position [1557, 0]
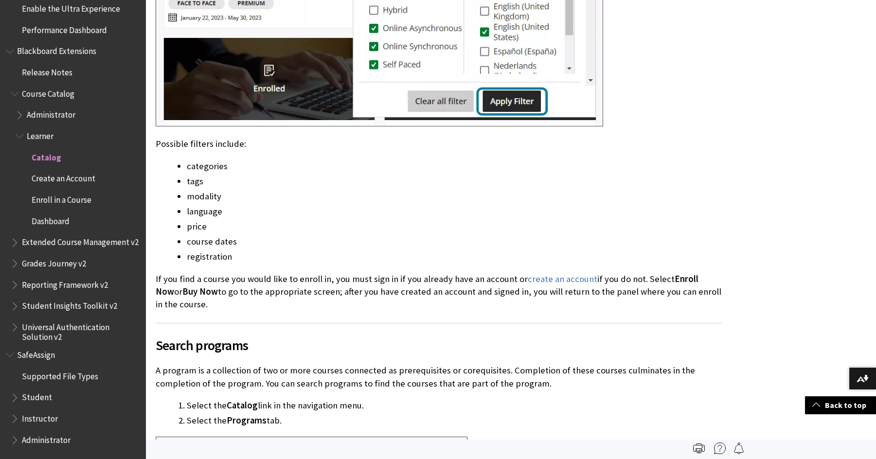
click at [59, 173] on span "Create an Account" at bounding box center [64, 177] width 64 height 13
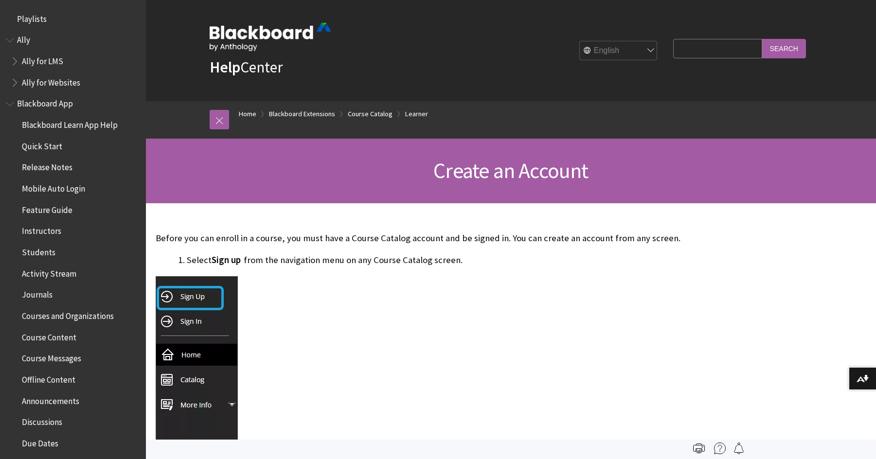
scroll to position [1022, 0]
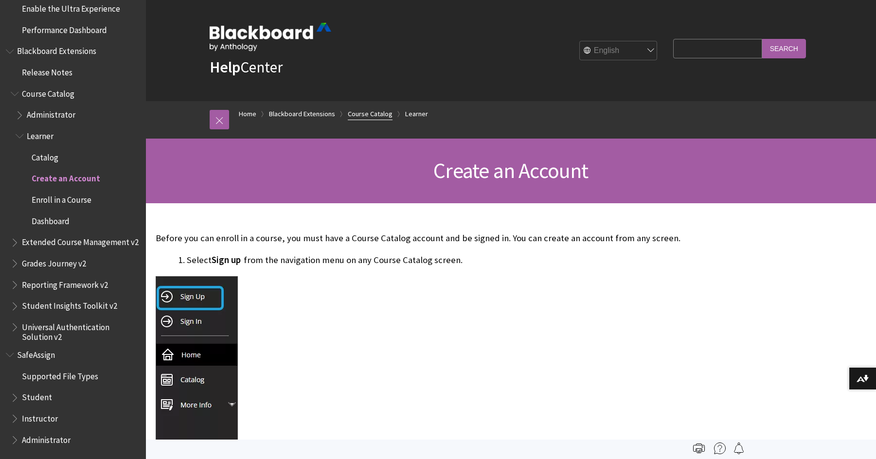
click at [367, 115] on link "Course Catalog" at bounding box center [370, 114] width 45 height 12
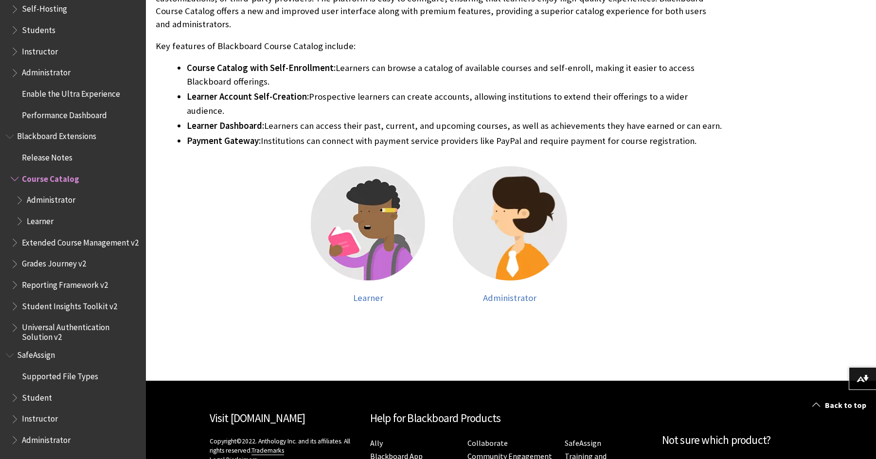
scroll to position [412, 0]
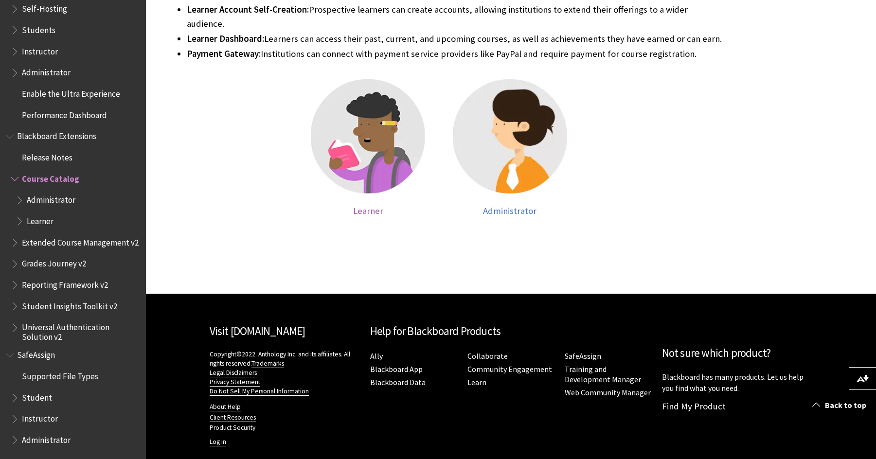
click at [371, 205] on span "Learner" at bounding box center [368, 210] width 30 height 11
click at [363, 205] on span "Learner" at bounding box center [368, 210] width 30 height 11
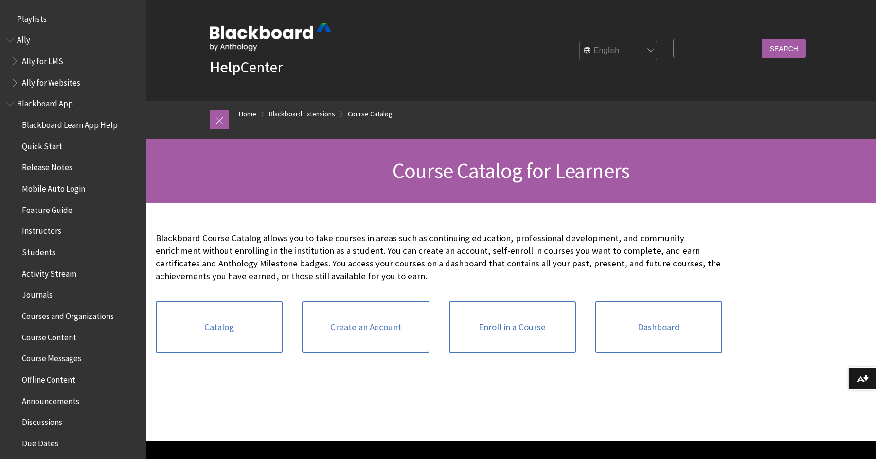
scroll to position [1022, 0]
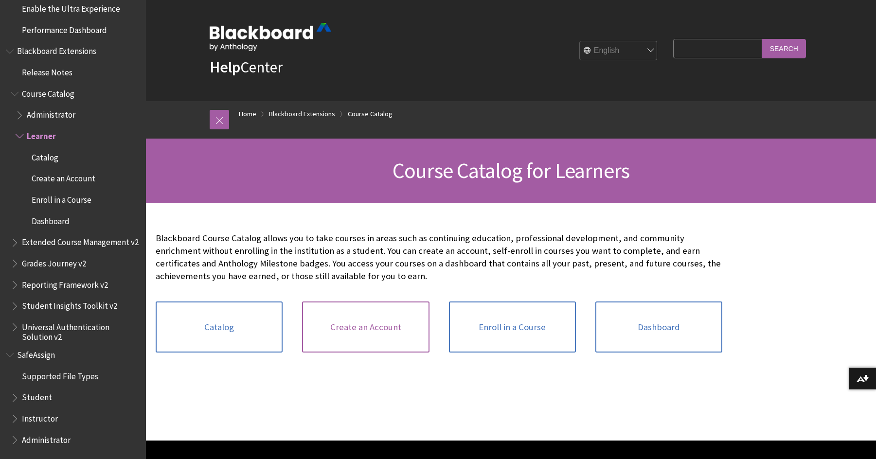
click at [363, 324] on link "Create an Account" at bounding box center [365, 328] width 127 height 52
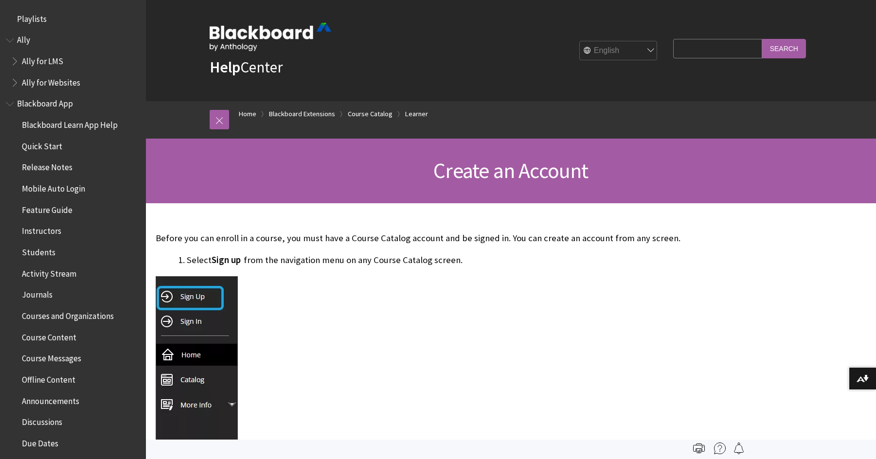
scroll to position [1022, 0]
